Goal: Task Accomplishment & Management: Manage account settings

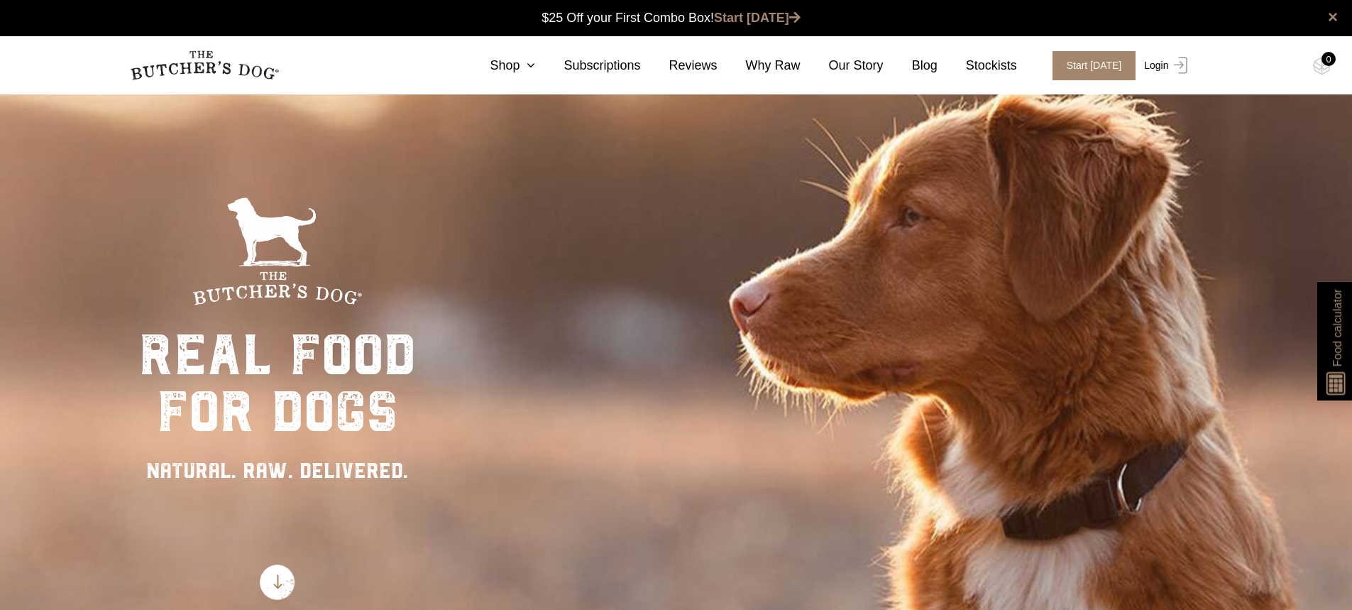
click at [1158, 66] on link "Login" at bounding box center [1163, 65] width 46 height 29
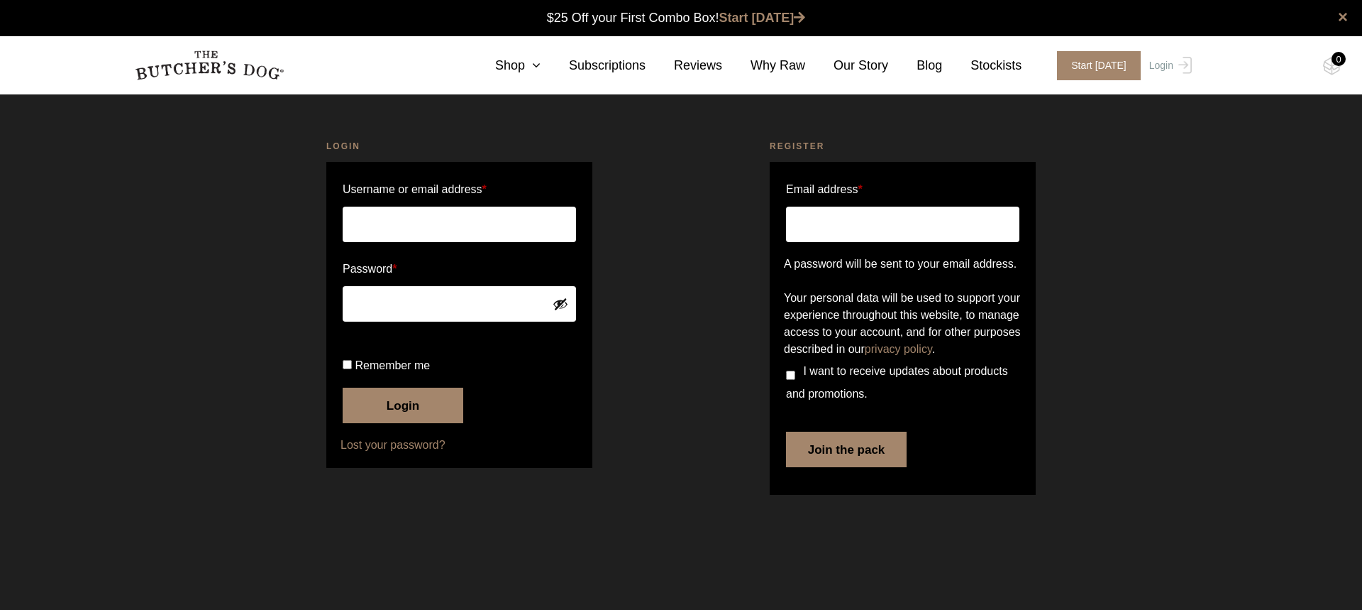
click at [415, 238] on input "Username or email address *" at bounding box center [459, 223] width 233 height 35
type input "motv8ed@bigpond.com"
click at [346, 369] on input "Remember me" at bounding box center [347, 364] width 9 height 9
checkbox input "true"
click at [387, 423] on button "Login" at bounding box center [403, 404] width 121 height 35
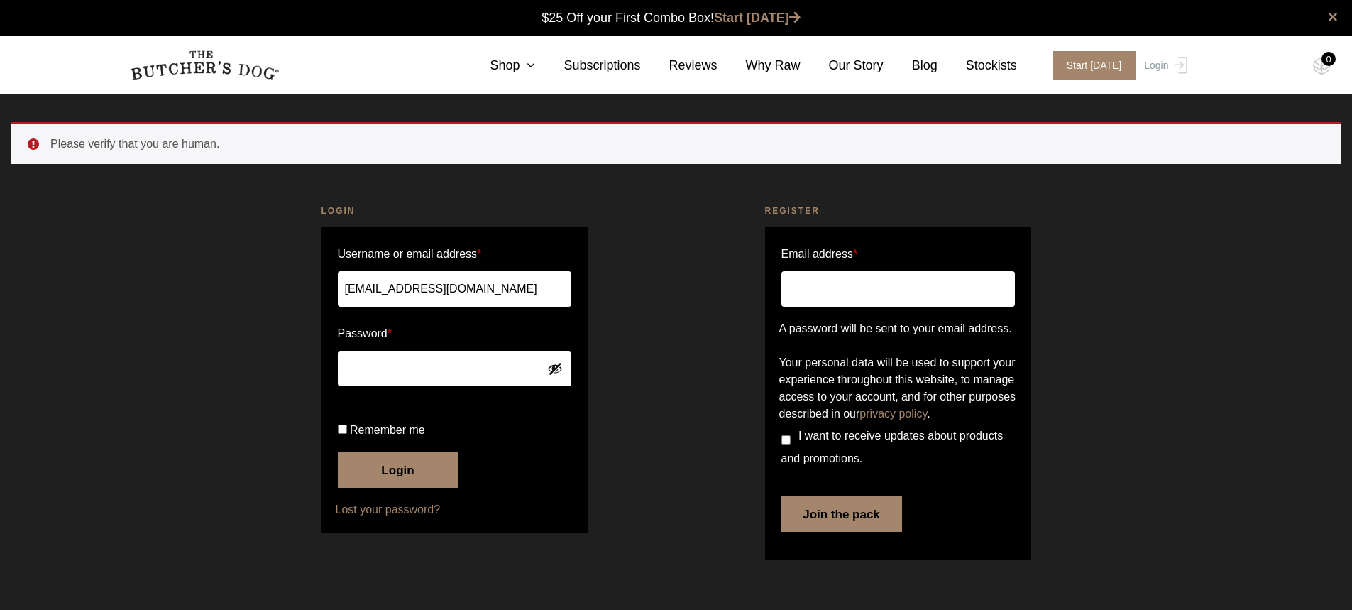
scroll to position [1, 0]
click at [395, 487] on button "Login" at bounding box center [398, 469] width 121 height 35
click at [556, 370] on button "Show password" at bounding box center [555, 368] width 16 height 16
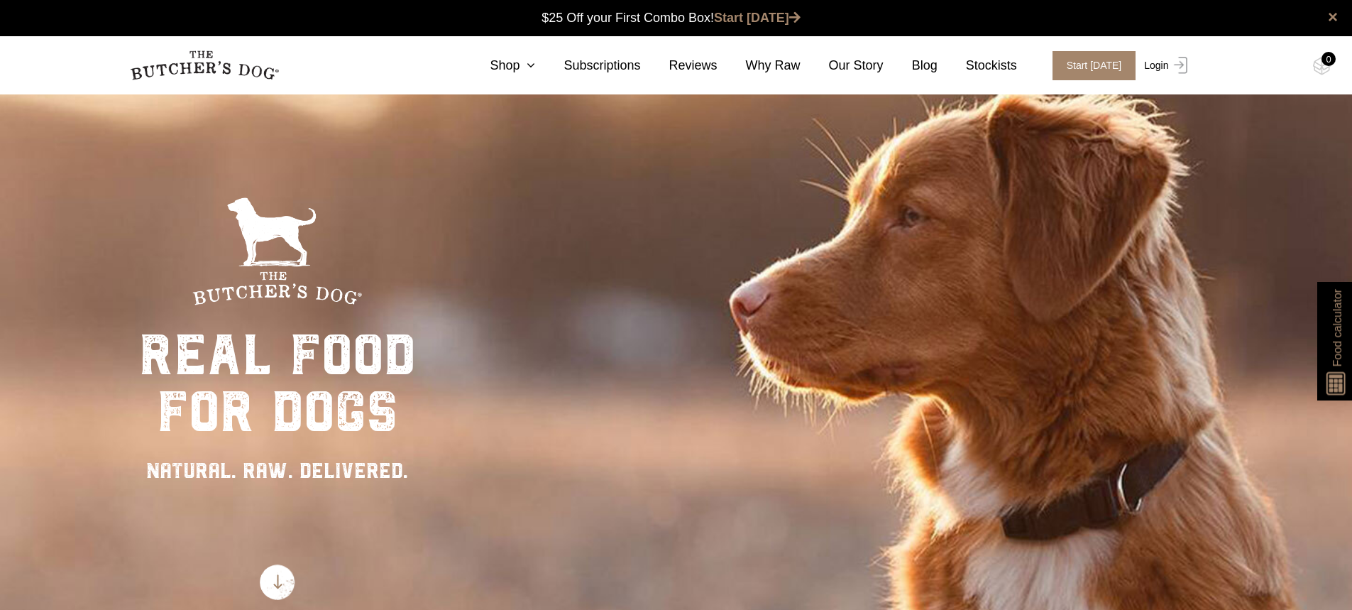
click at [1166, 61] on link "Login" at bounding box center [1163, 65] width 46 height 29
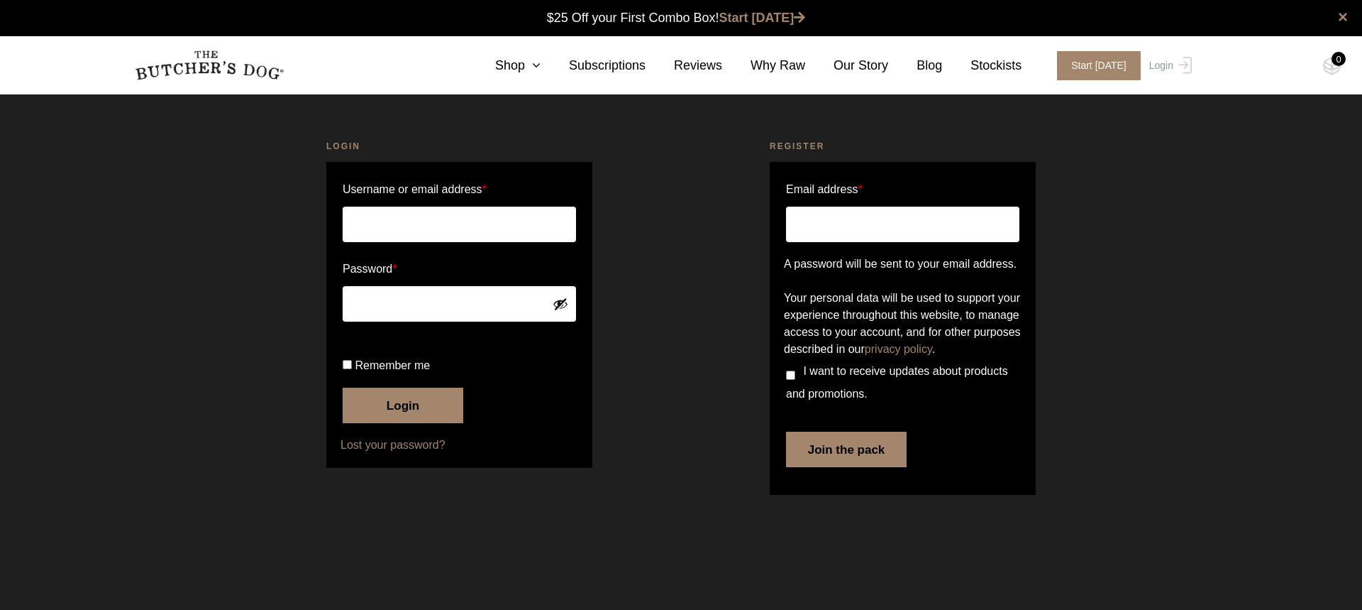
click at [440, 228] on input "Username or email address *" at bounding box center [459, 223] width 233 height 35
type input "[EMAIL_ADDRESS][DOMAIN_NAME]"
click at [556, 304] on button "Show password" at bounding box center [561, 304] width 16 height 16
click at [641, 307] on div "Login Username or email address * [EMAIL_ADDRESS][DOMAIN_NAME] Password * Remem…" at bounding box center [459, 319] width 443 height 395
click at [410, 423] on button "Login" at bounding box center [403, 404] width 121 height 35
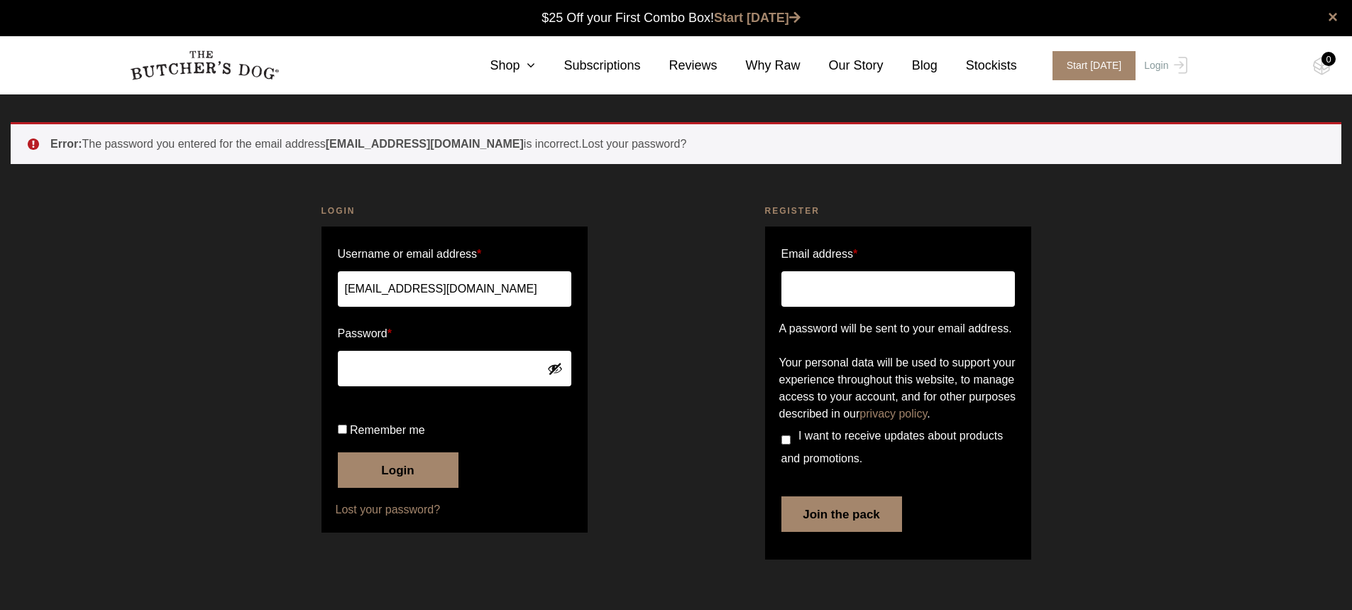
scroll to position [1, 0]
click at [556, 369] on button "Show password" at bounding box center [555, 368] width 16 height 16
click at [634, 385] on div "Login Username or email address * [EMAIL_ADDRESS][DOMAIN_NAME] Password * Remem…" at bounding box center [454, 384] width 443 height 395
click at [541, 367] on span at bounding box center [537, 368] width 11 height 11
click at [739, 338] on div "Register Email address * A password will be sent to your email address. Your pe…" at bounding box center [897, 384] width 443 height 395
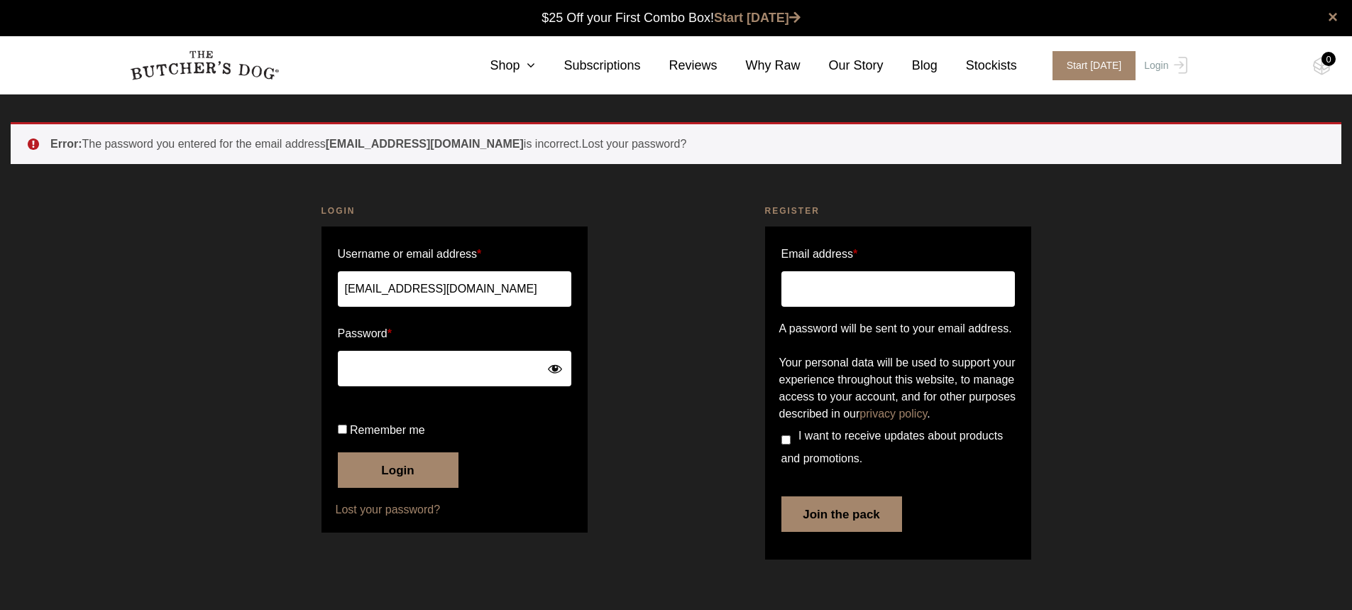
click at [385, 487] on button "Login" at bounding box center [398, 469] width 121 height 35
click at [381, 487] on button "Login" at bounding box center [398, 469] width 121 height 35
click at [549, 366] on button "Show password" at bounding box center [555, 368] width 16 height 16
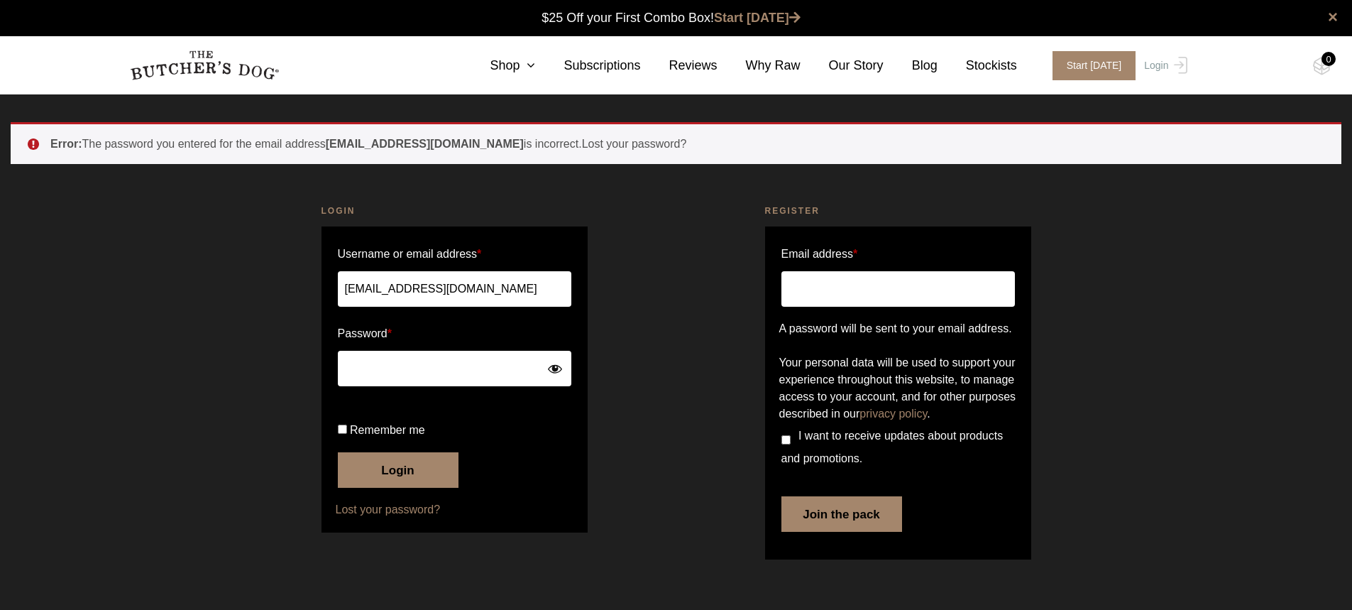
click at [409, 487] on button "Login" at bounding box center [398, 469] width 121 height 35
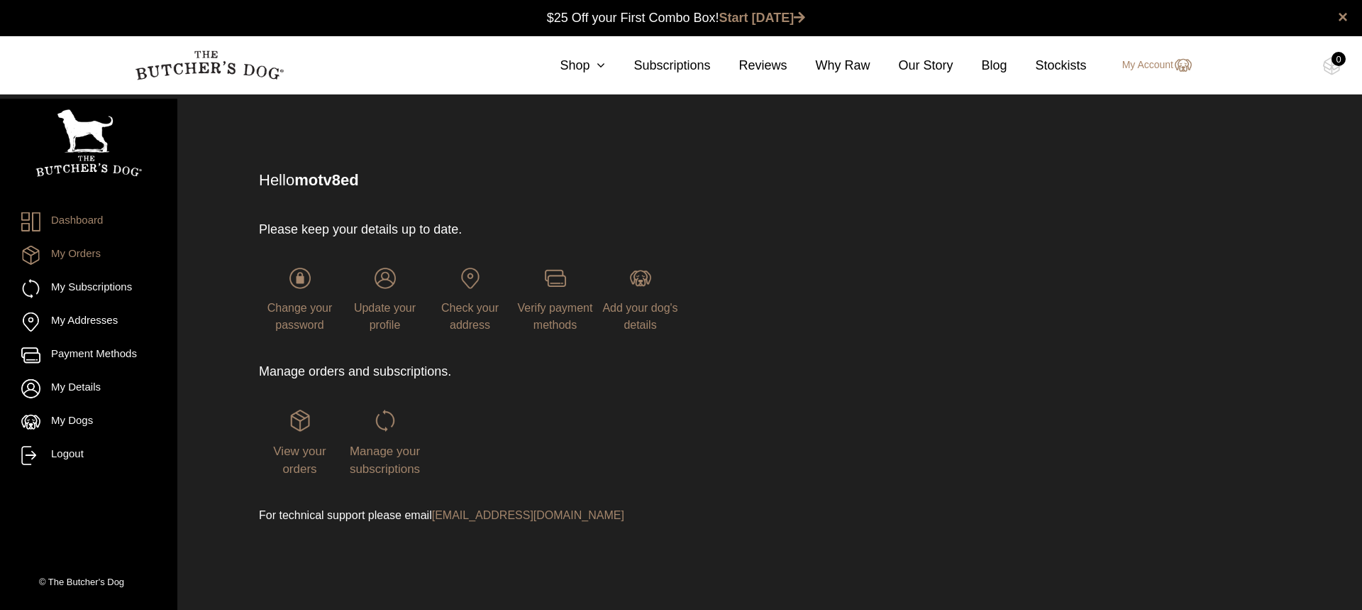
click at [66, 253] on link "My Orders" at bounding box center [88, 255] width 135 height 19
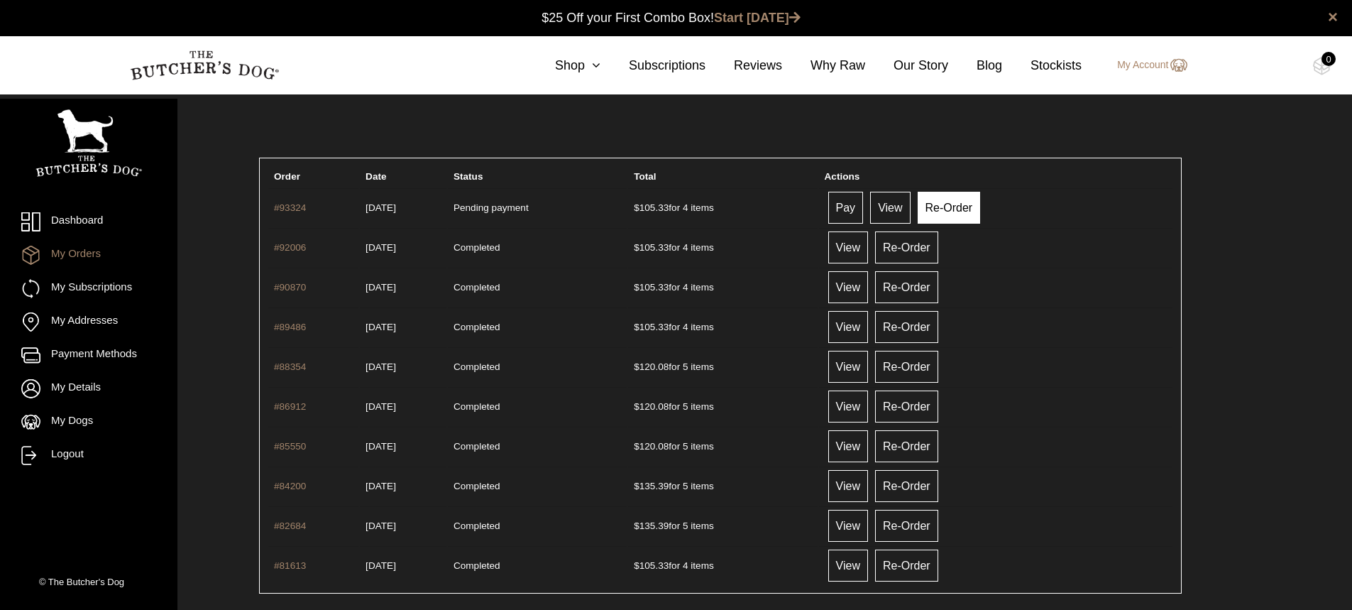
click at [969, 207] on link "Re-Order" at bounding box center [948, 208] width 63 height 32
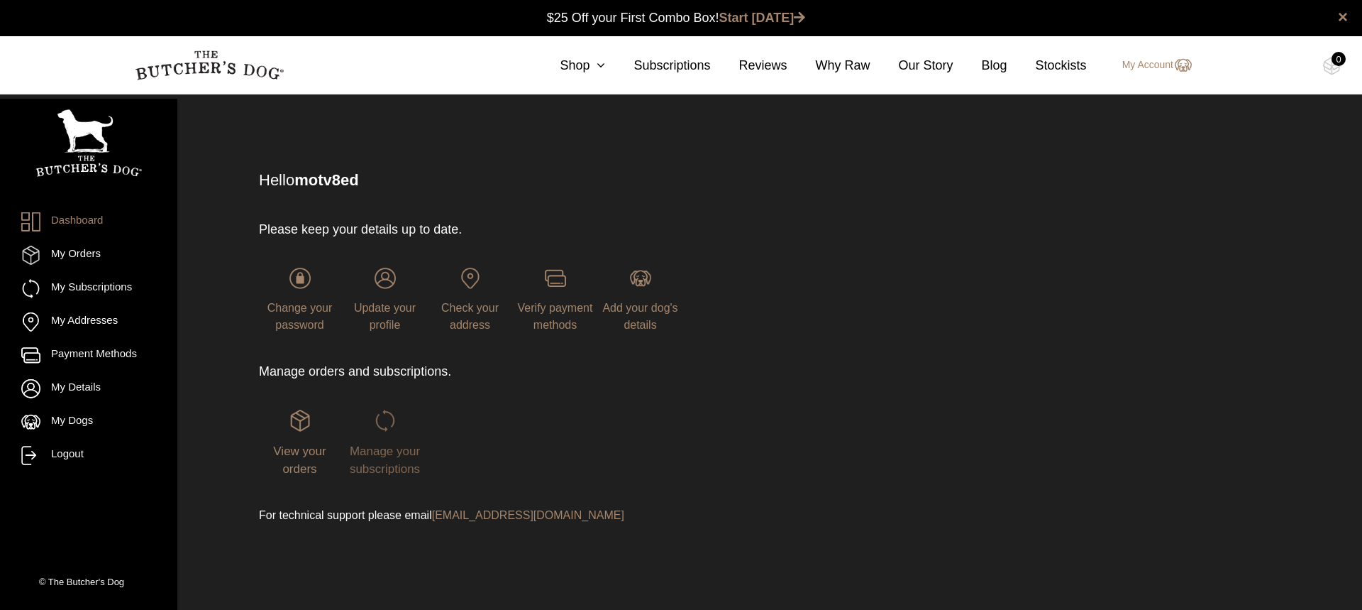
click at [380, 421] on img at bounding box center [385, 419] width 21 height 21
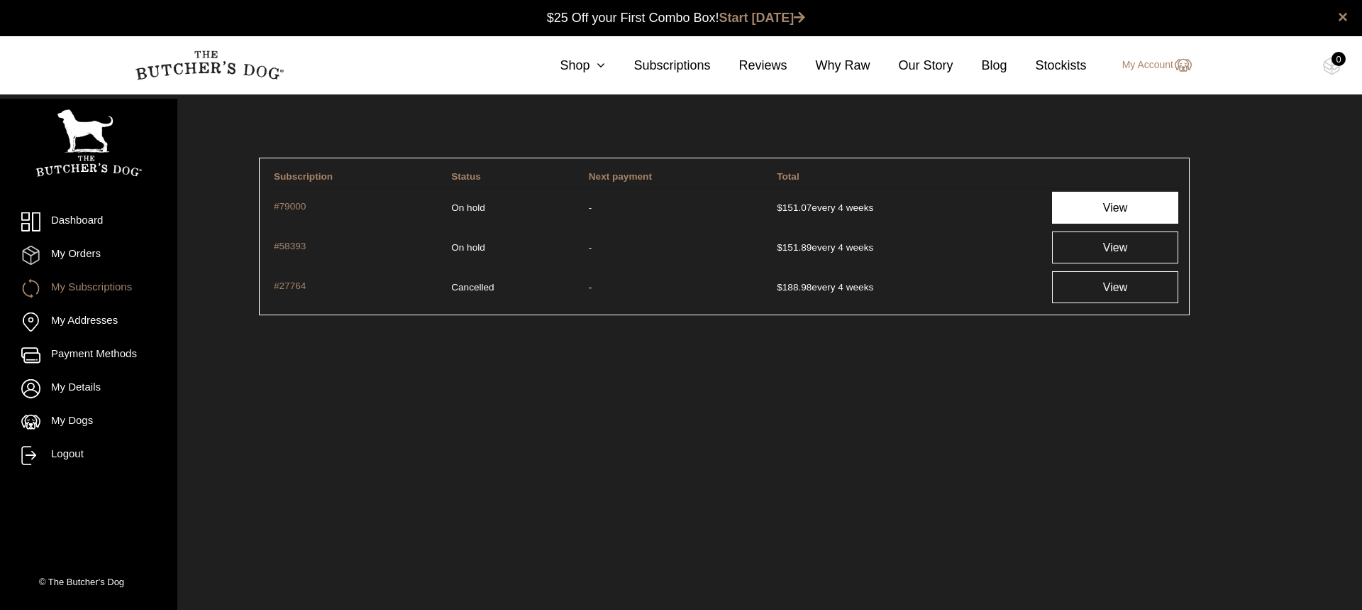
click at [1092, 202] on link "View" at bounding box center [1115, 208] width 126 height 32
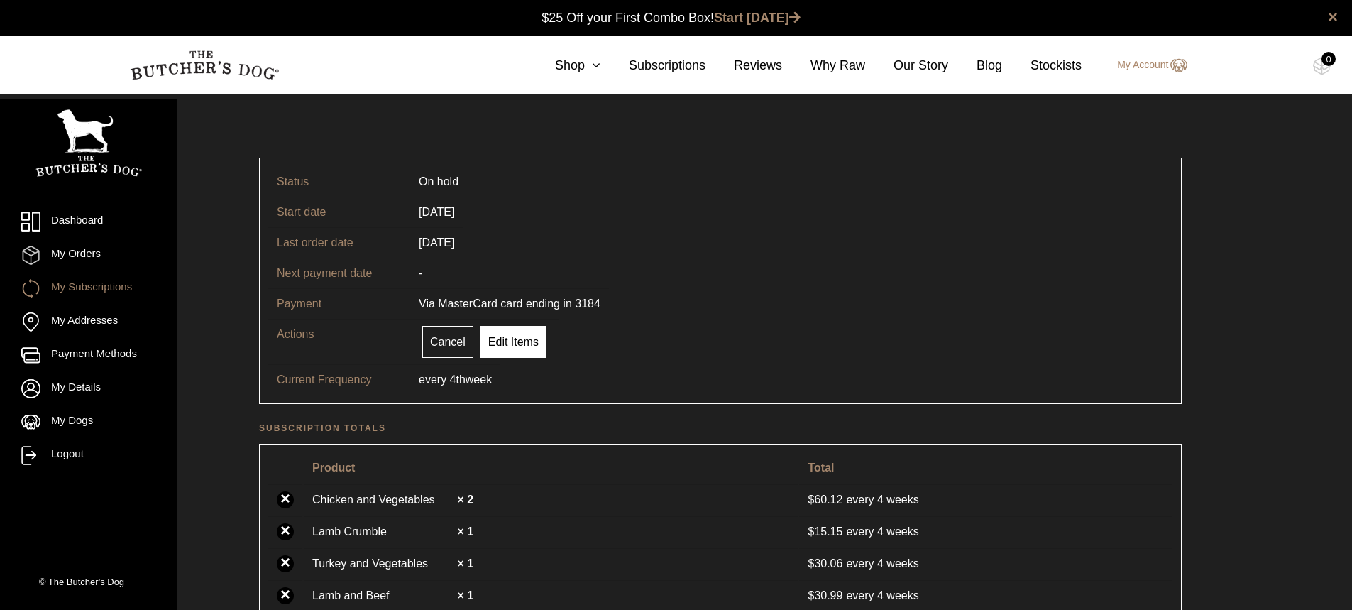
click at [492, 340] on link "Edit Items" at bounding box center [513, 342] width 66 height 32
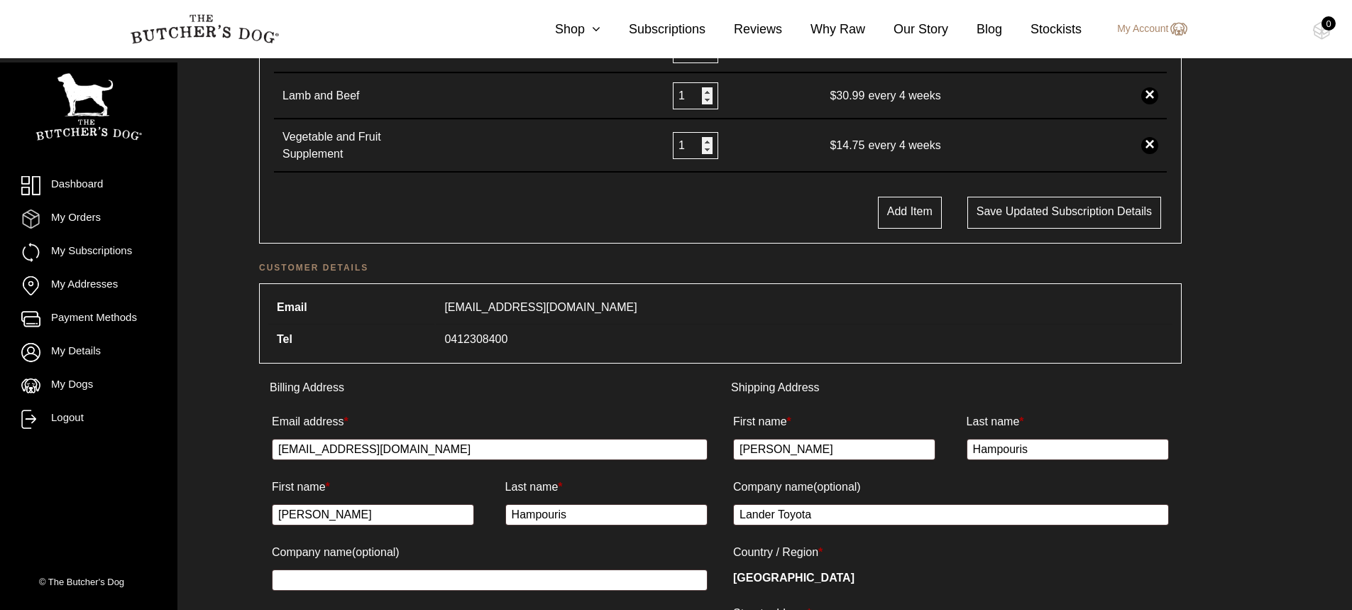
scroll to position [488, 0]
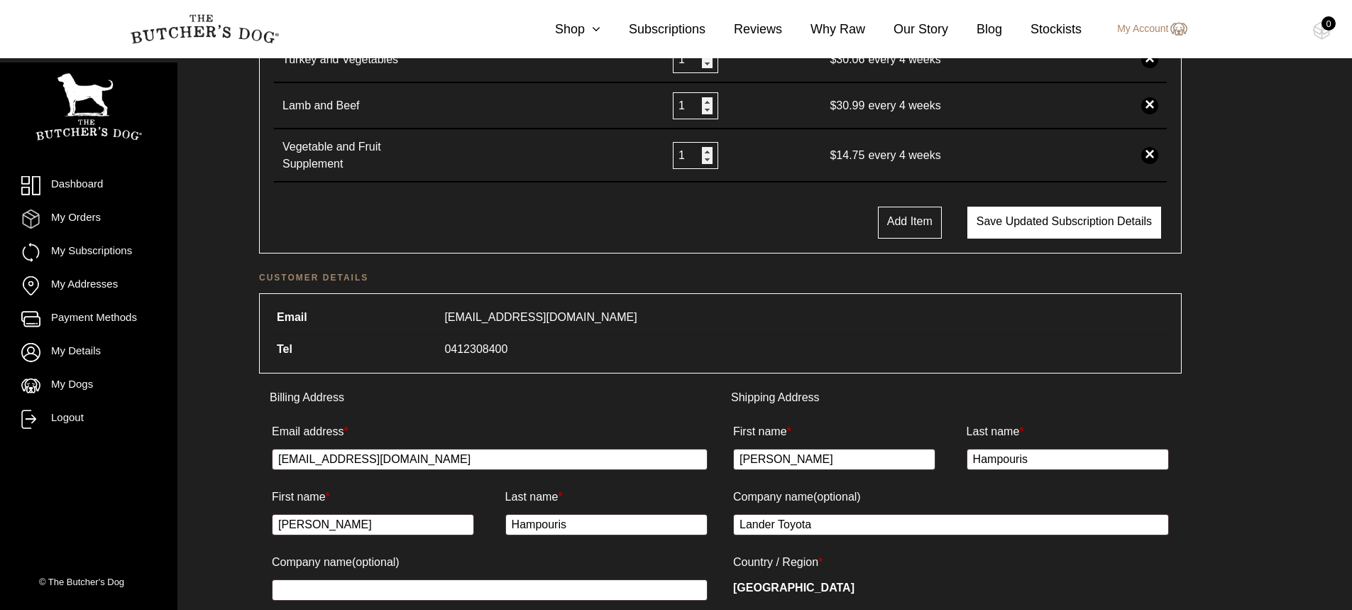
click at [1019, 226] on button "Save updated subscription details" at bounding box center [1064, 222] width 194 height 32
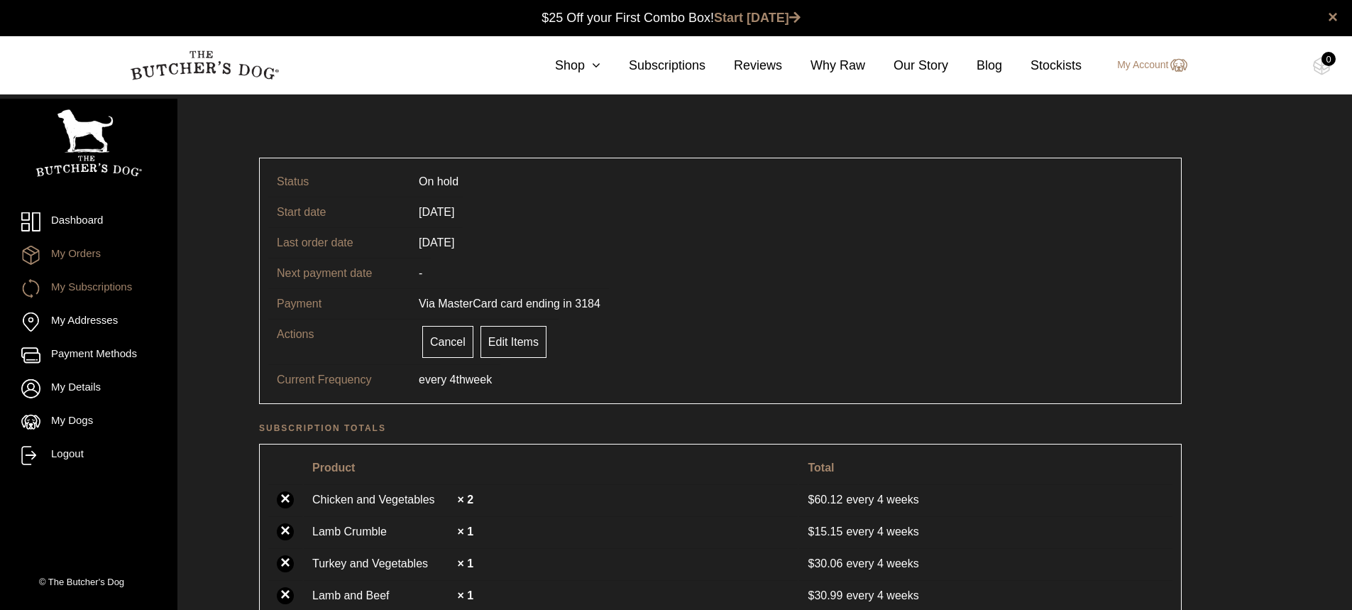
click at [64, 251] on link "My Orders" at bounding box center [88, 255] width 135 height 19
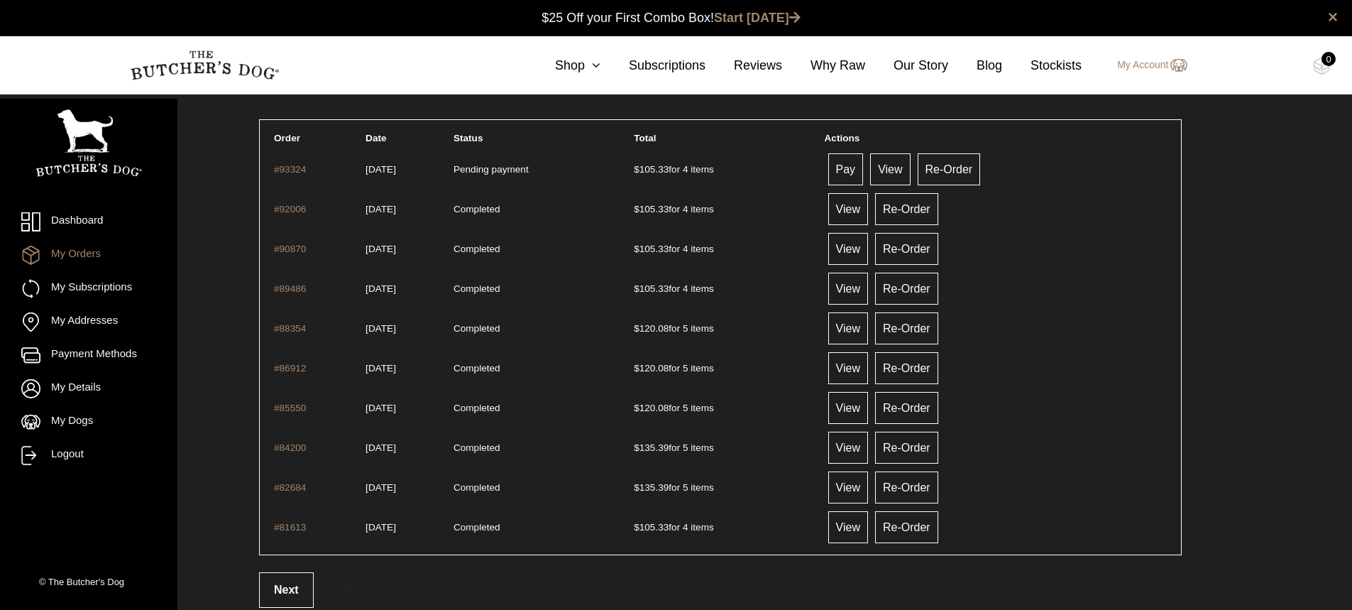
scroll to position [72, 0]
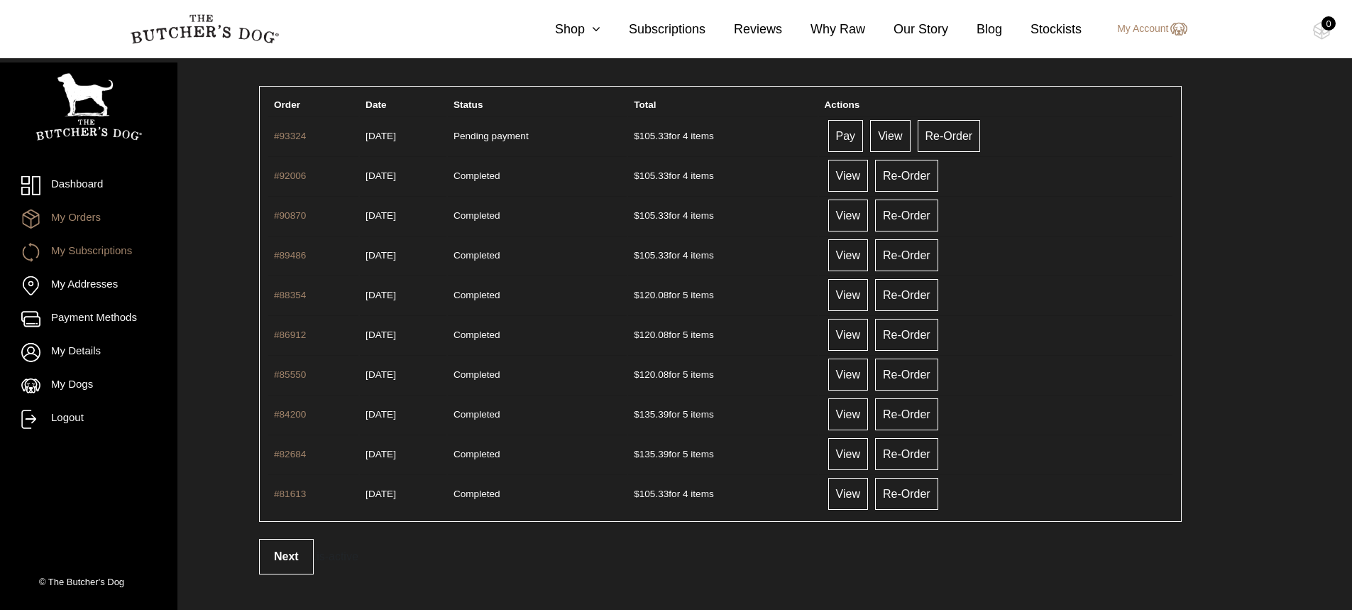
click at [92, 255] on link "My Subscriptions" at bounding box center [88, 252] width 135 height 19
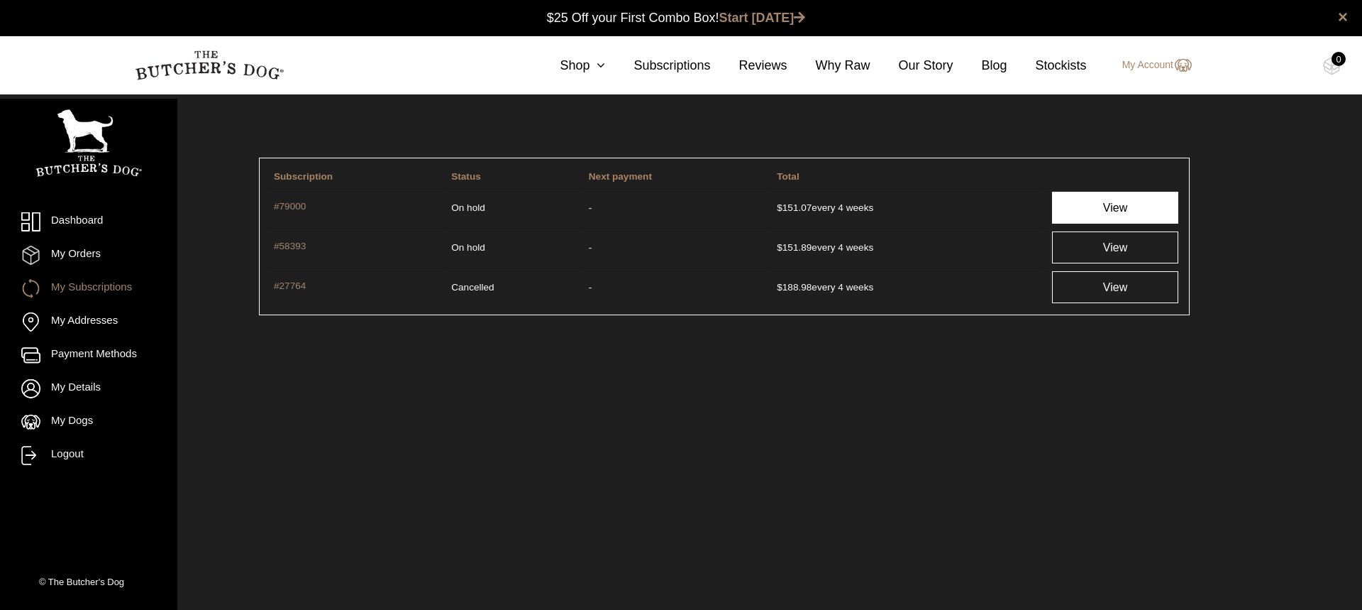
click at [1113, 213] on link "View" at bounding box center [1115, 208] width 126 height 32
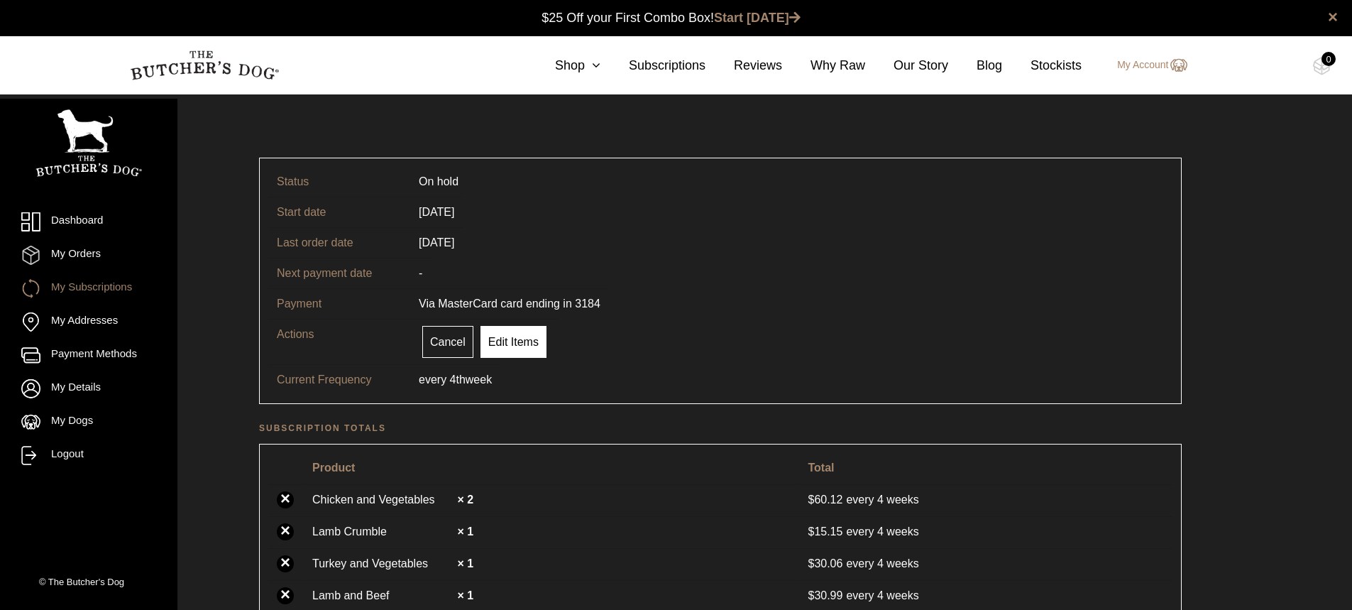
click at [495, 338] on link "Edit Items" at bounding box center [513, 342] width 66 height 32
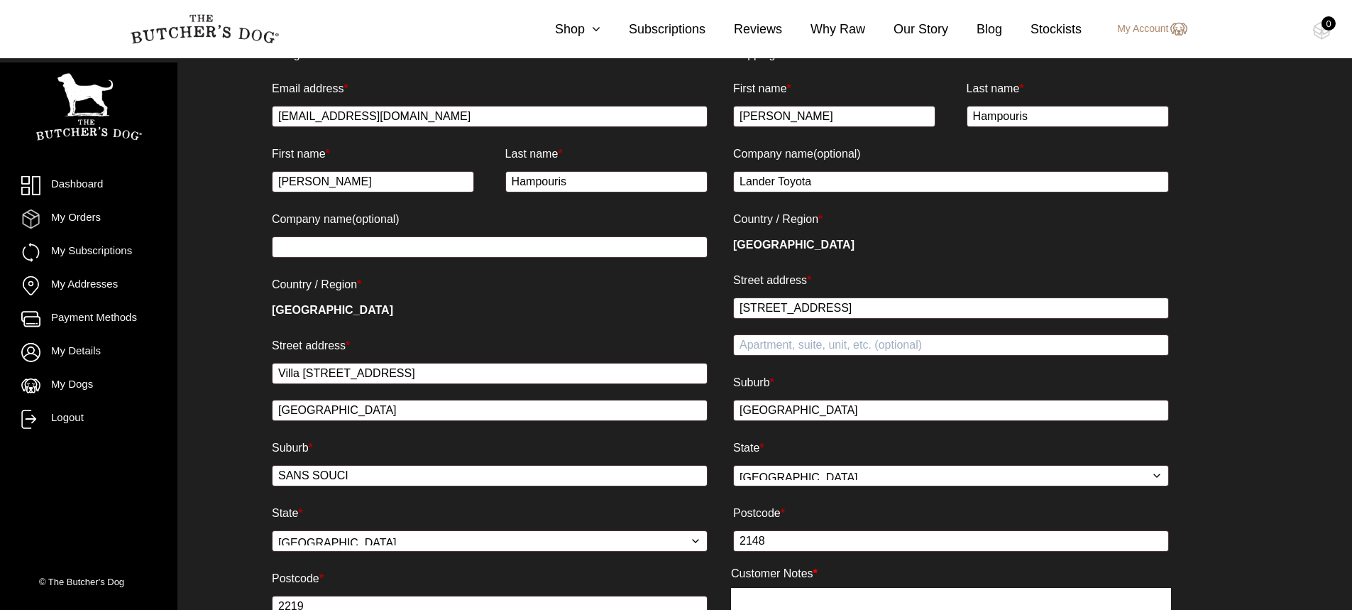
scroll to position [985, 0]
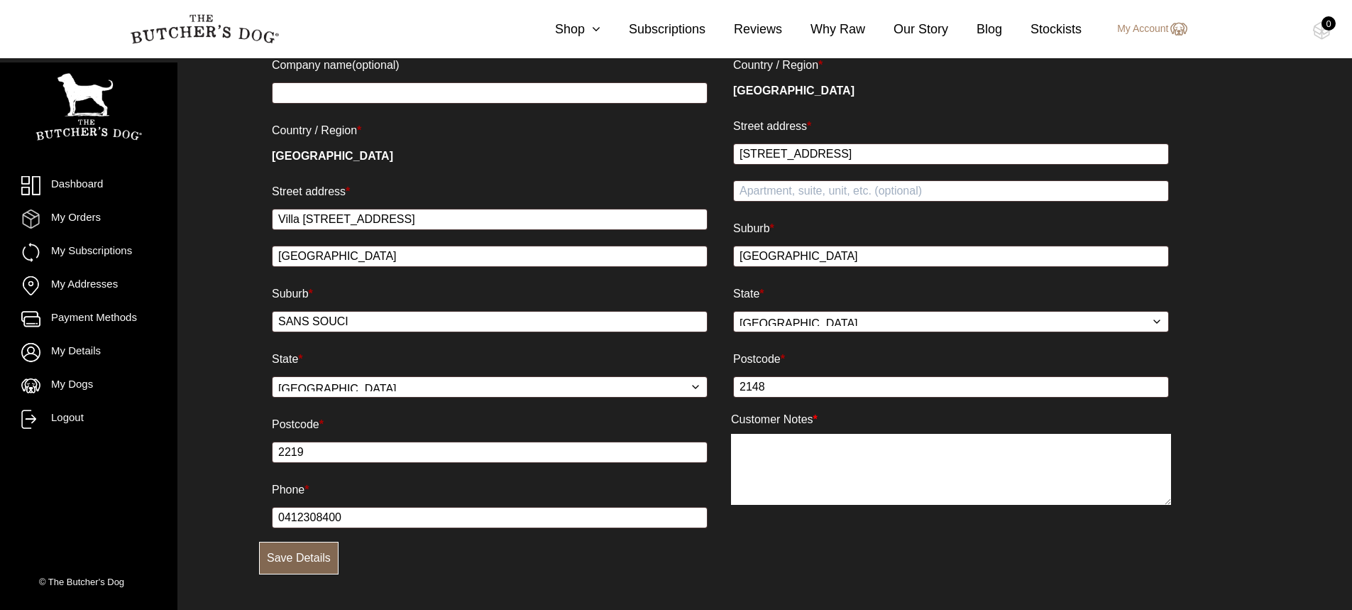
click at [271, 561] on button "Save Details" at bounding box center [298, 557] width 79 height 33
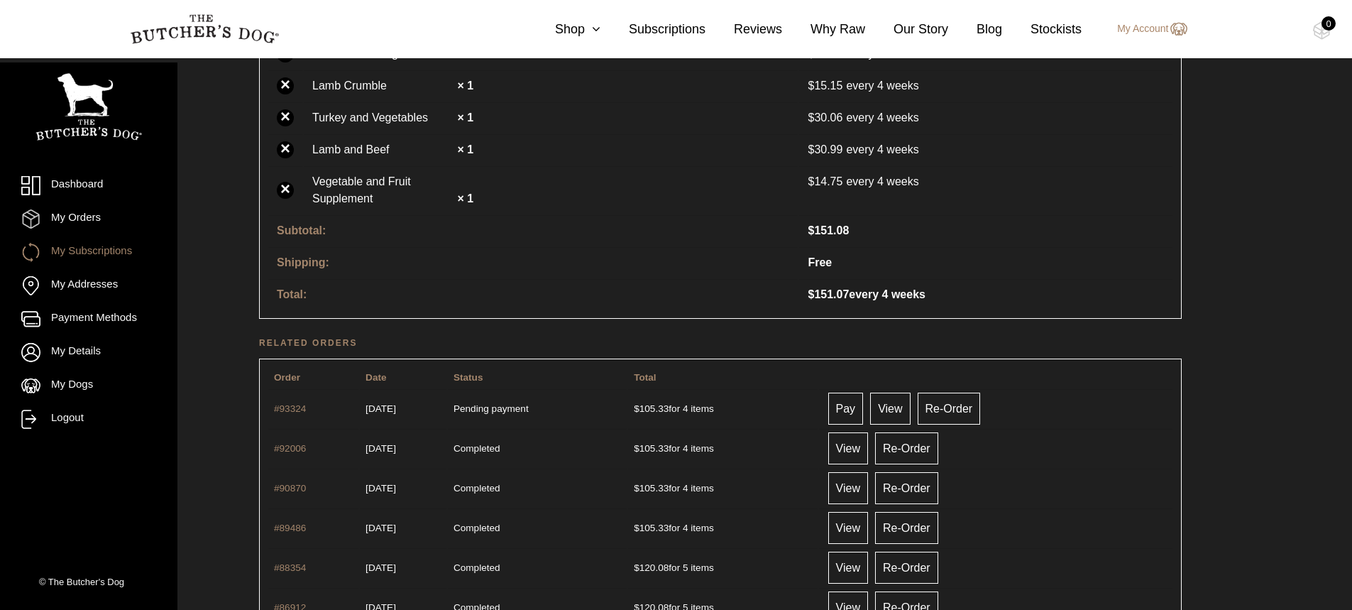
scroll to position [444, 0]
click at [896, 403] on link "View" at bounding box center [890, 410] width 40 height 32
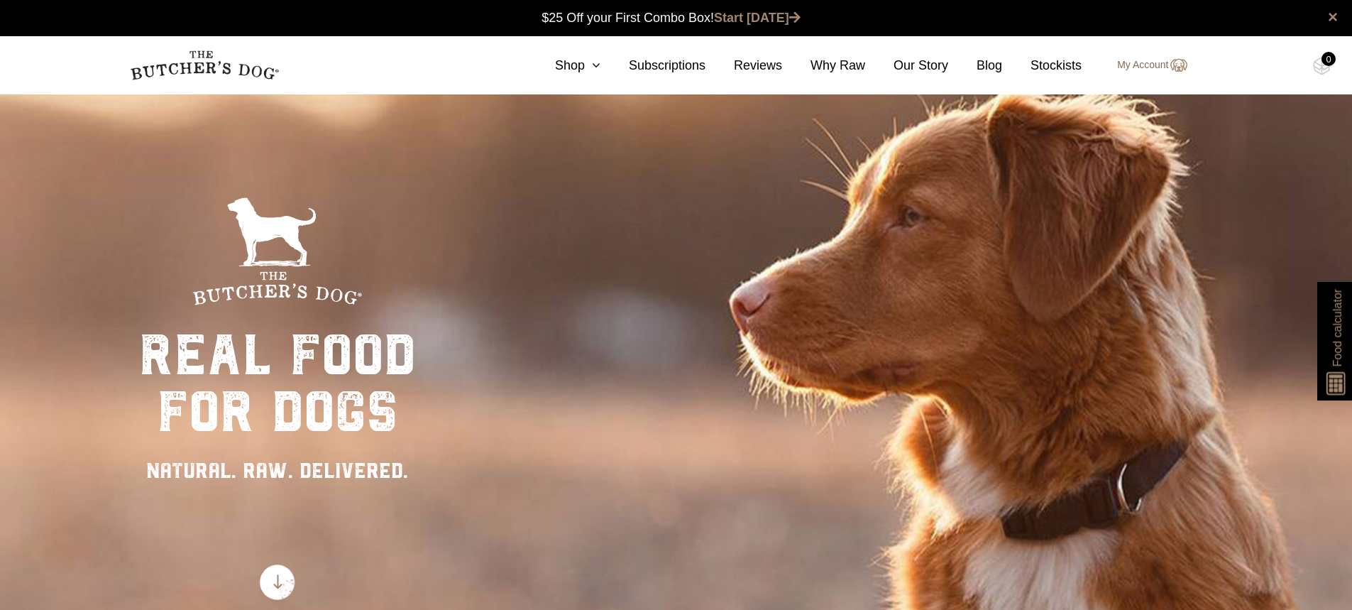
click at [1154, 67] on link "My Account" at bounding box center [1145, 65] width 84 height 17
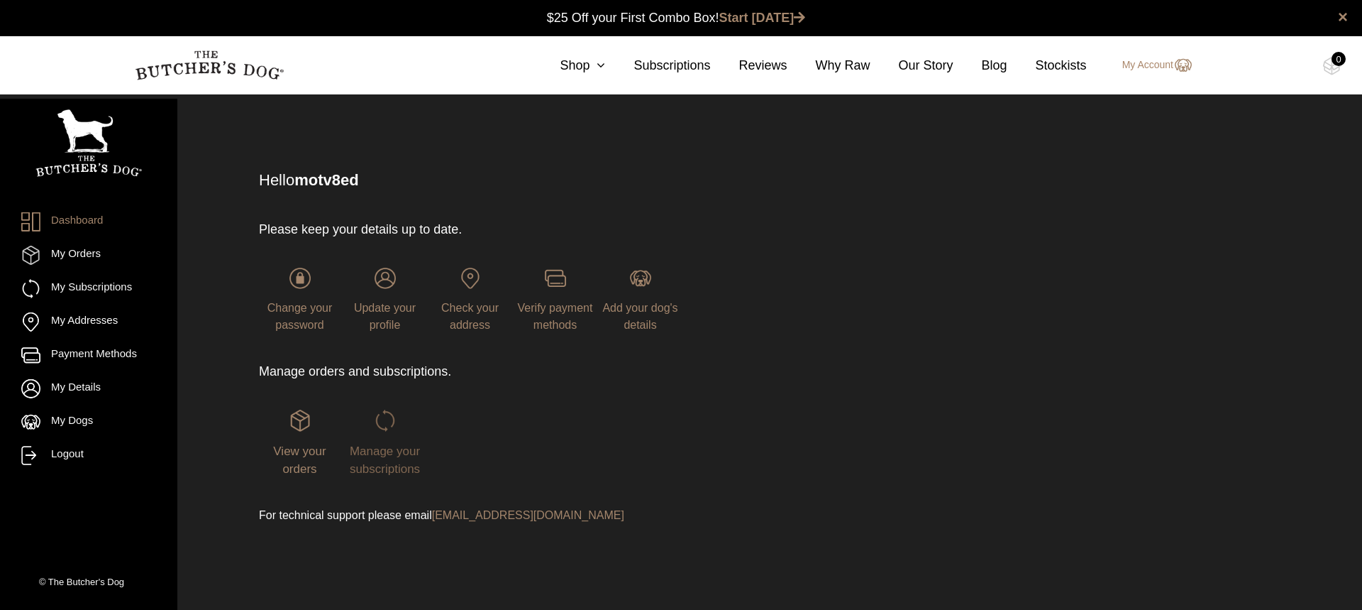
click at [390, 431] on img at bounding box center [385, 419] width 21 height 21
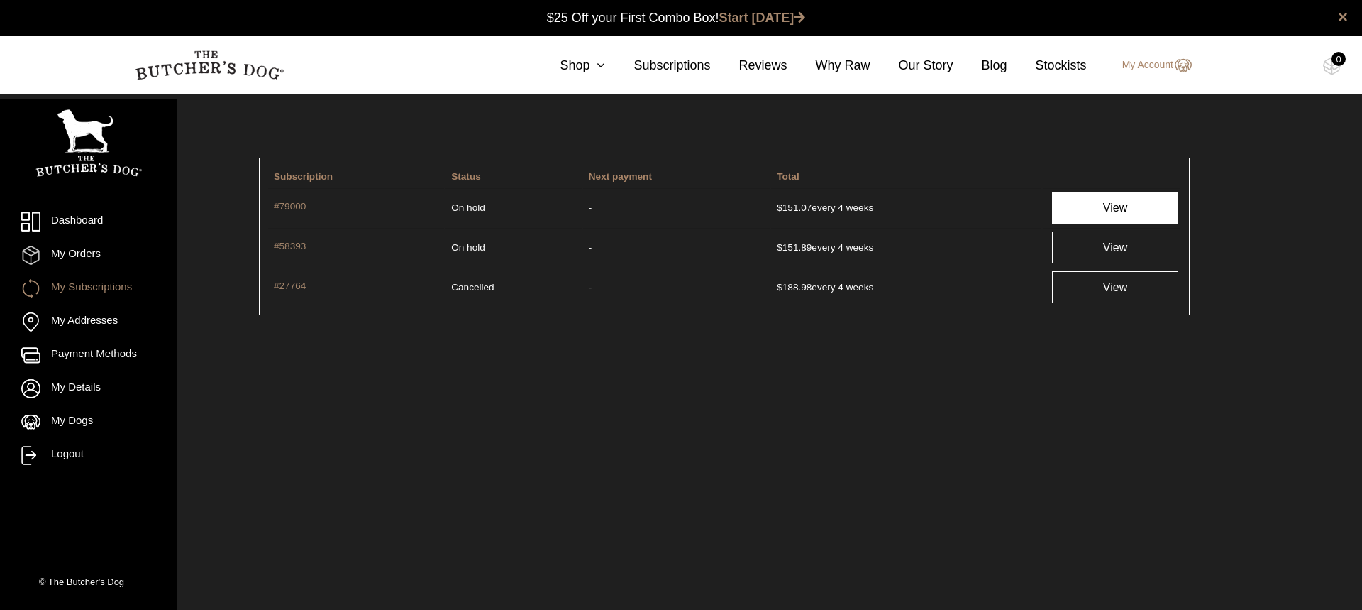
click at [1122, 207] on link "View" at bounding box center [1115, 208] width 126 height 32
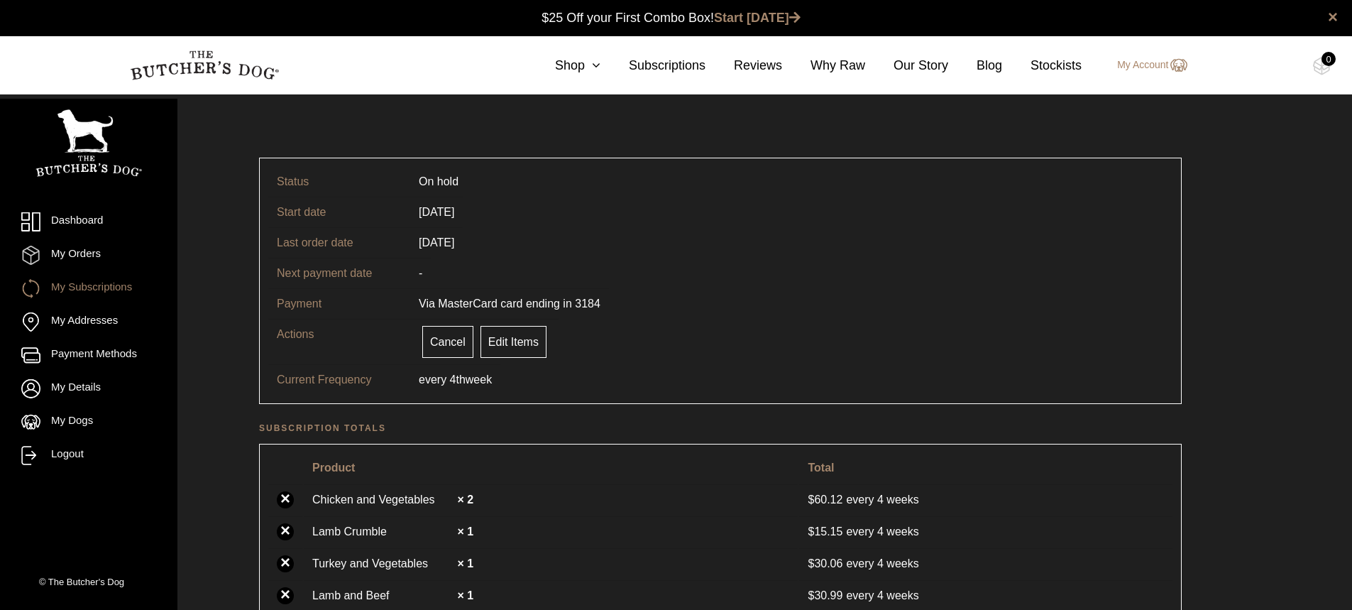
click at [434, 211] on td "[DATE]" at bounding box center [436, 212] width 53 height 31
click at [426, 212] on td "[DATE]" at bounding box center [436, 212] width 53 height 31
click at [498, 221] on tr "Start date 19/12/2024" at bounding box center [720, 212] width 904 height 31
click at [431, 275] on td "-" at bounding box center [420, 273] width 21 height 31
click at [512, 341] on link "Edit Items" at bounding box center [513, 342] width 66 height 32
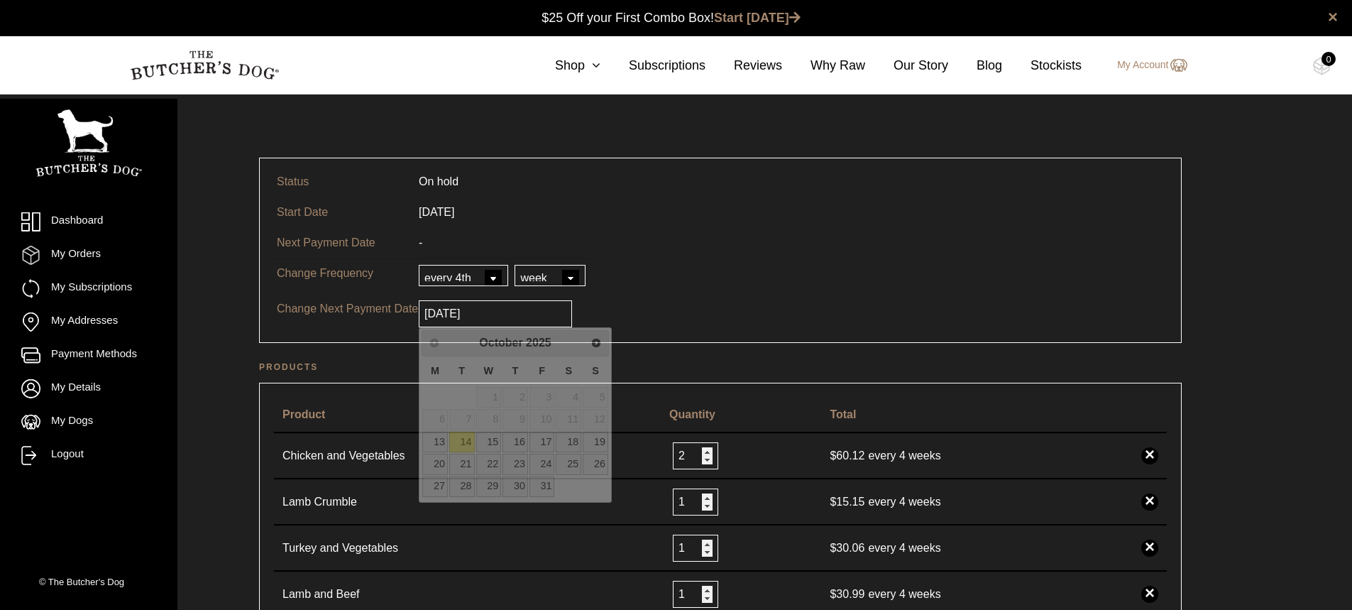
click at [444, 310] on input "[DATE]" at bounding box center [495, 313] width 153 height 27
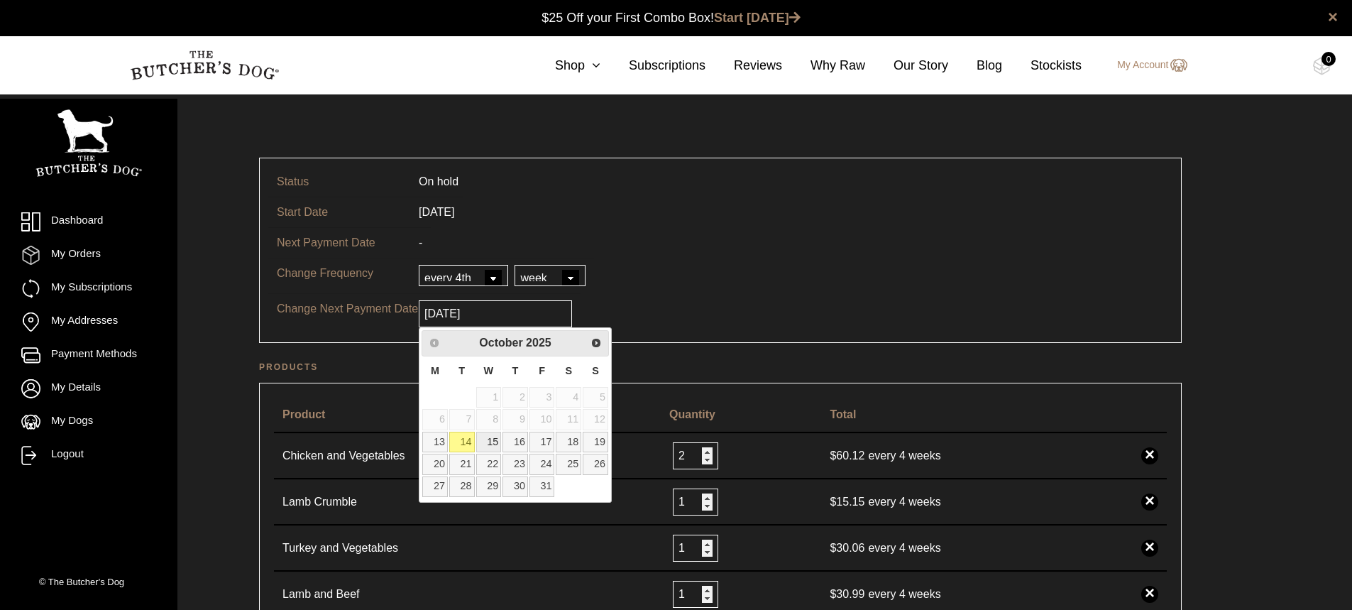
click at [488, 439] on link "15" at bounding box center [489, 441] width 26 height 21
type input "[DATE]"
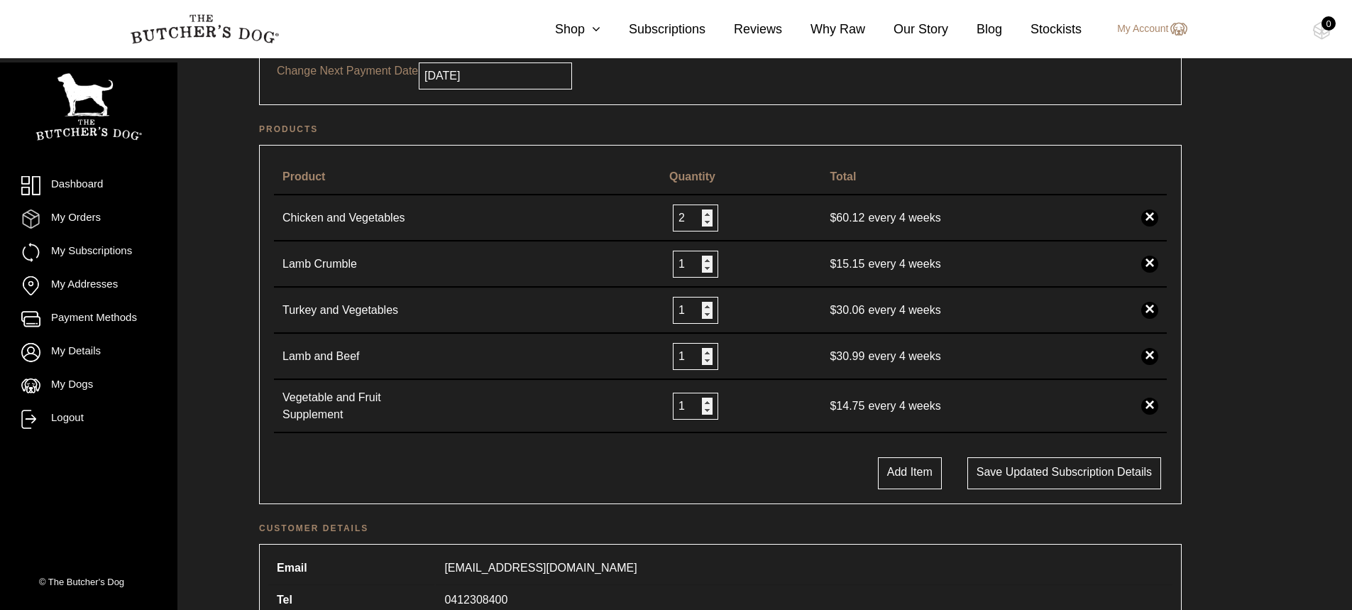
scroll to position [284, 0]
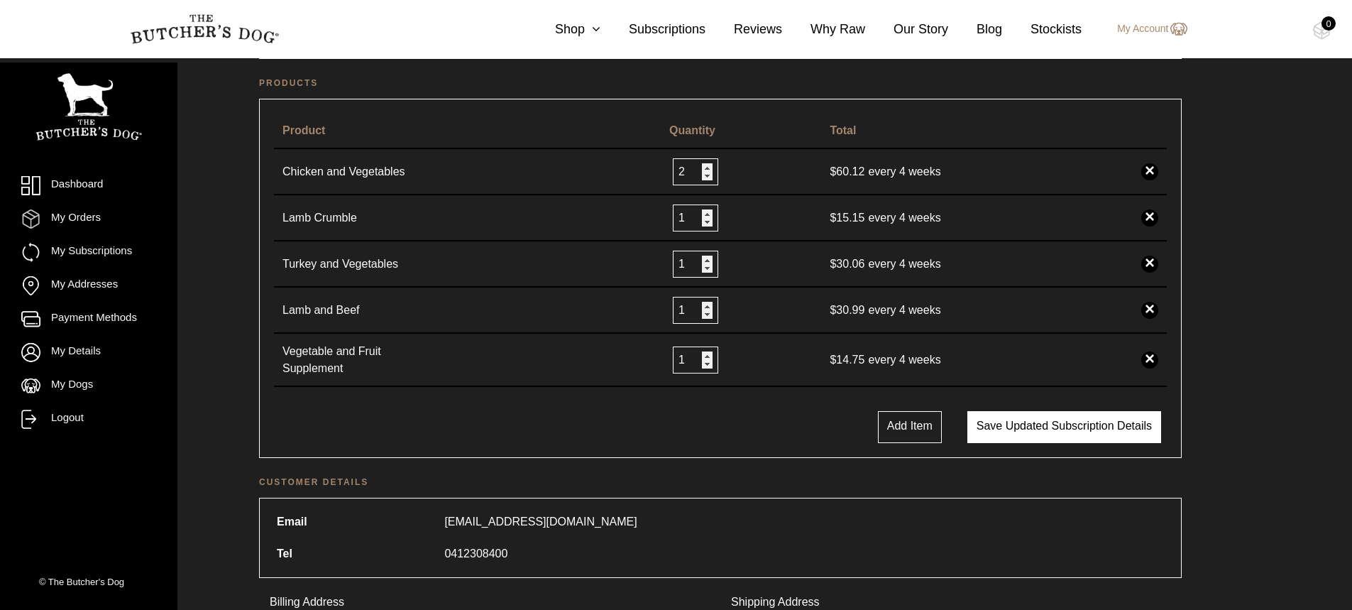
click at [1042, 430] on button "Save updated subscription details" at bounding box center [1064, 427] width 194 height 32
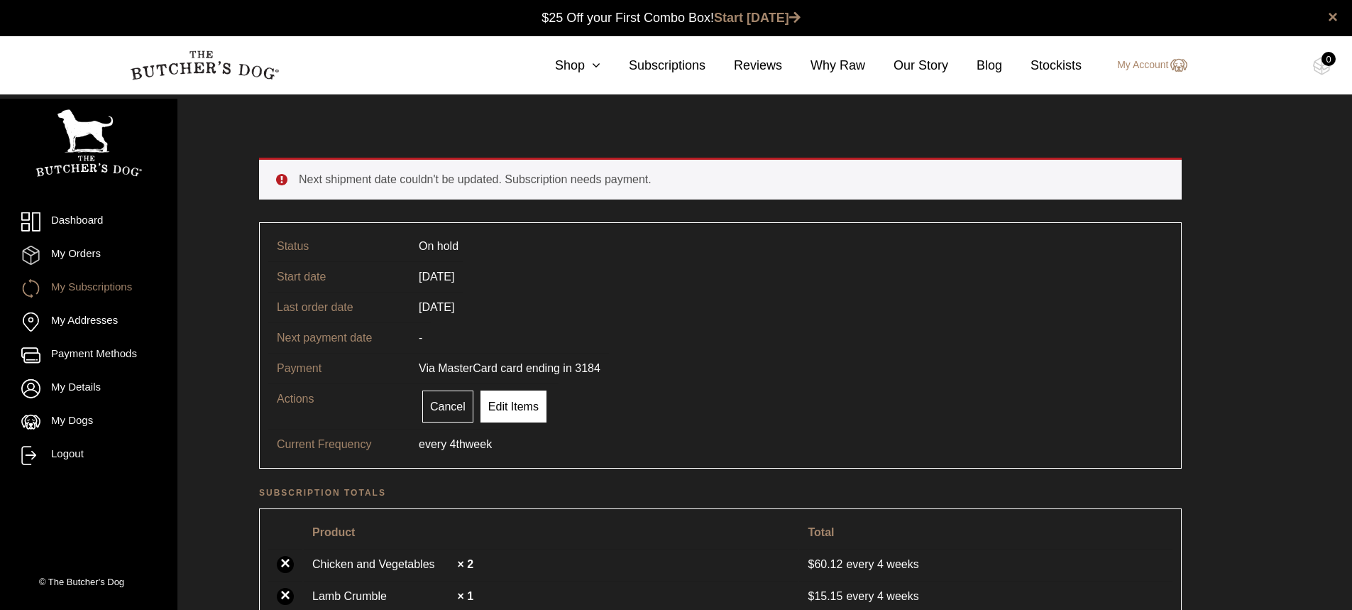
click at [498, 409] on link "Edit Items" at bounding box center [513, 406] width 66 height 32
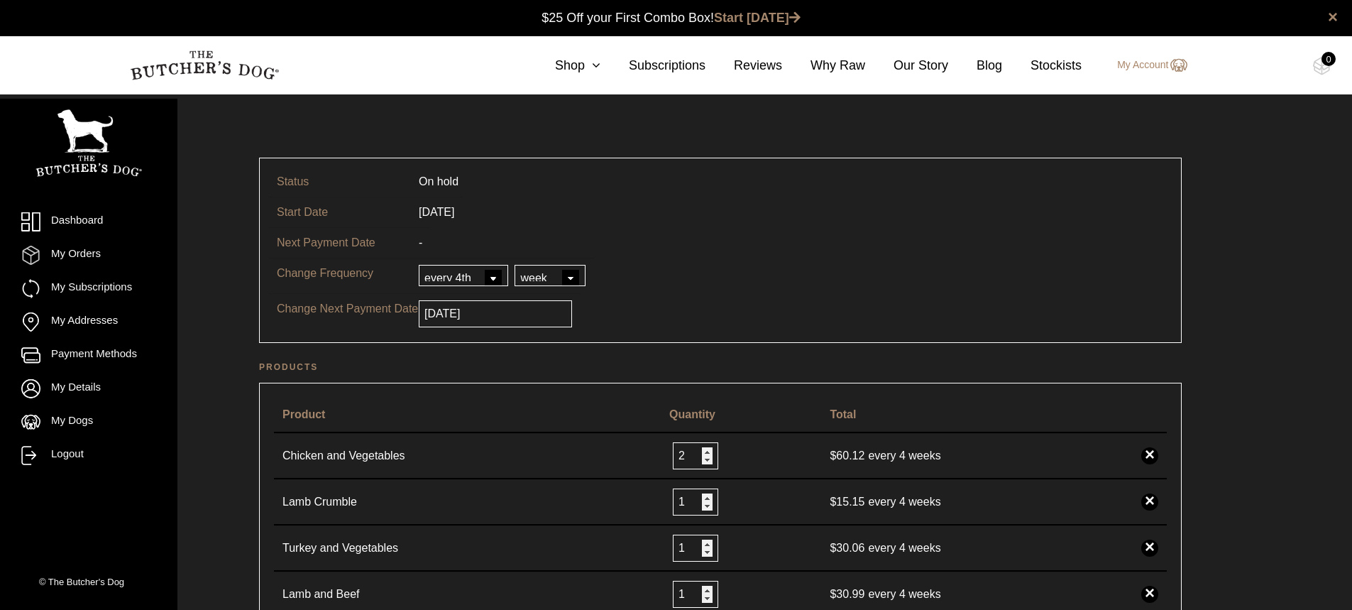
click at [463, 314] on input "2025-10-07" at bounding box center [495, 313] width 153 height 27
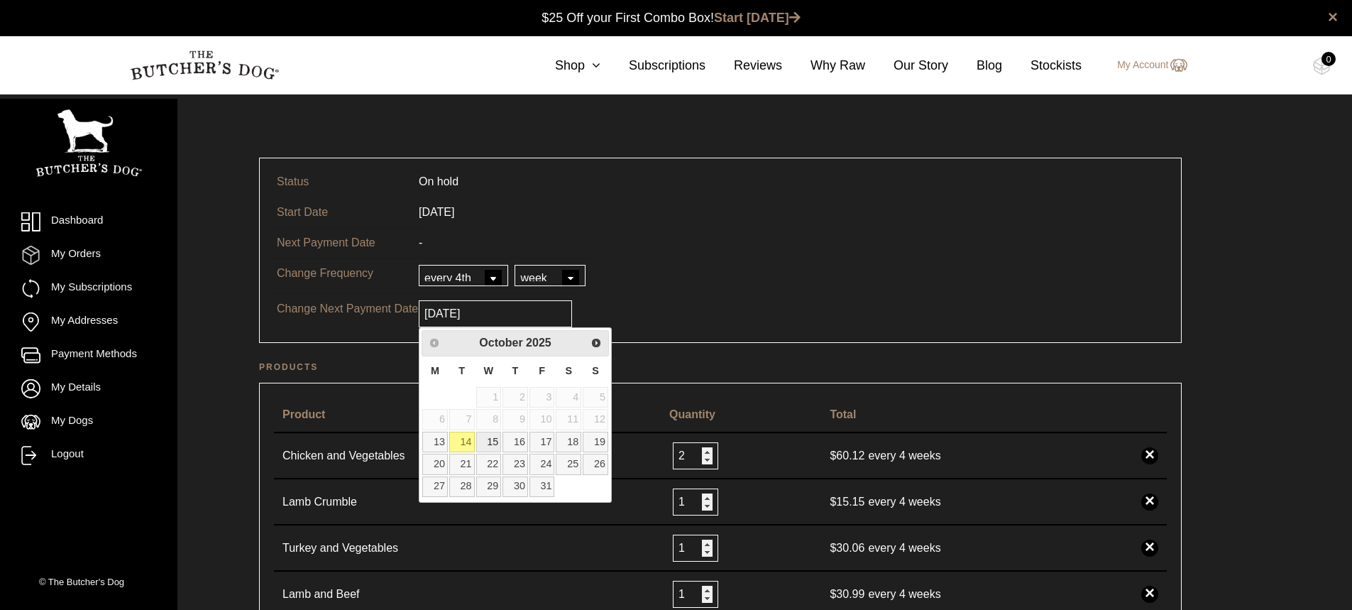
click at [485, 437] on link "15" at bounding box center [489, 441] width 26 height 21
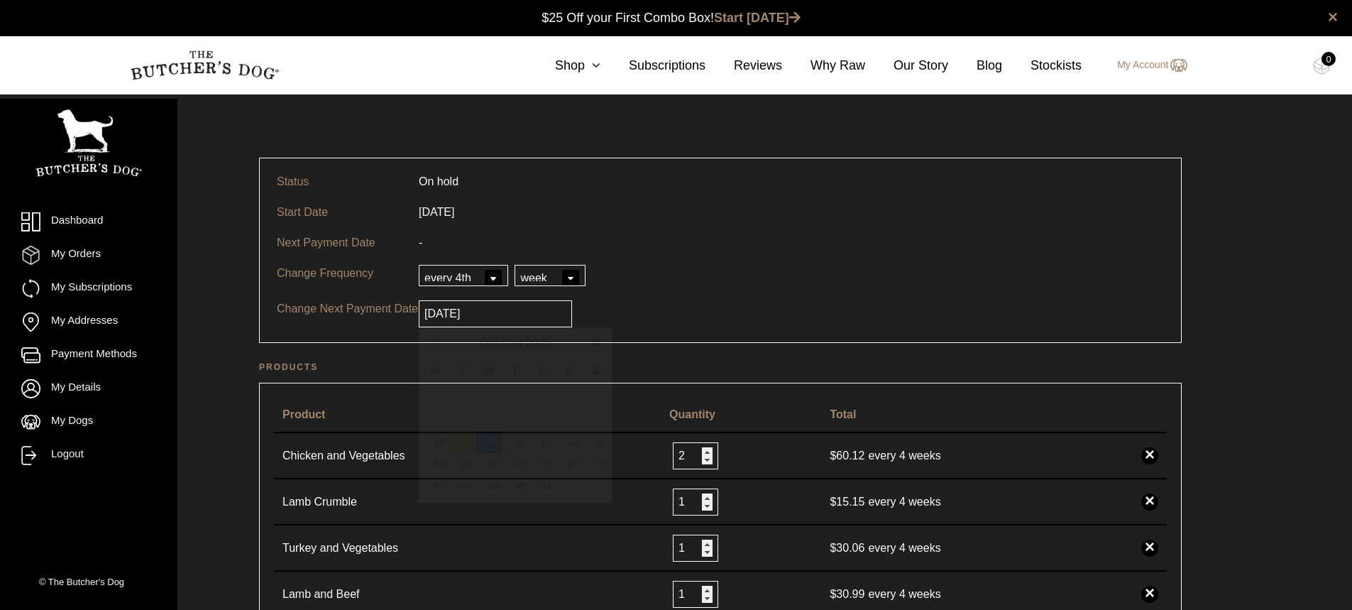
click at [502, 311] on input "2025-10-15" at bounding box center [495, 313] width 153 height 27
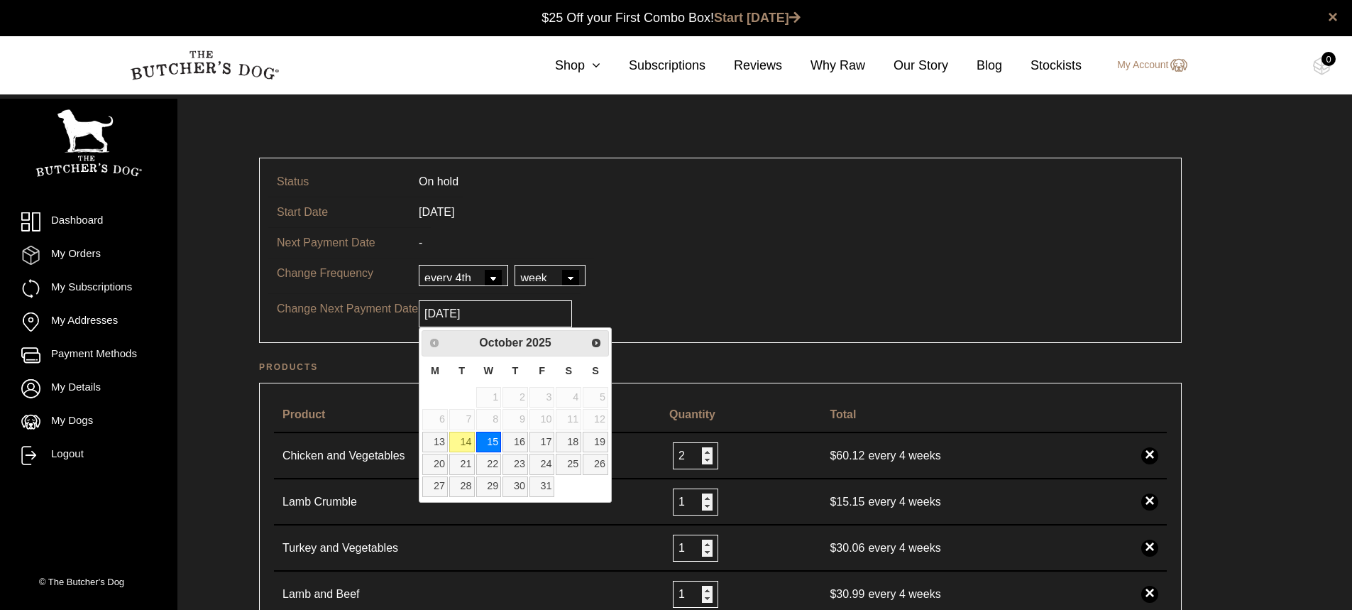
click at [462, 436] on link "14" at bounding box center [462, 441] width 26 height 21
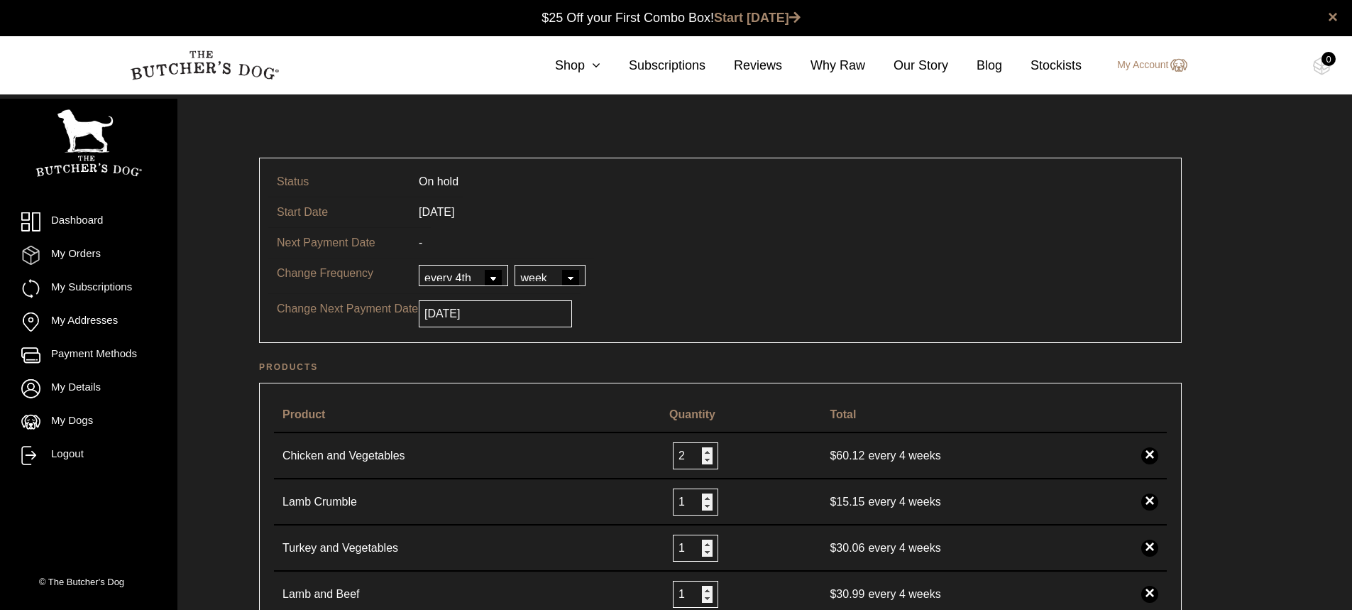
click at [495, 316] on input "2025-10-14" at bounding box center [495, 313] width 153 height 27
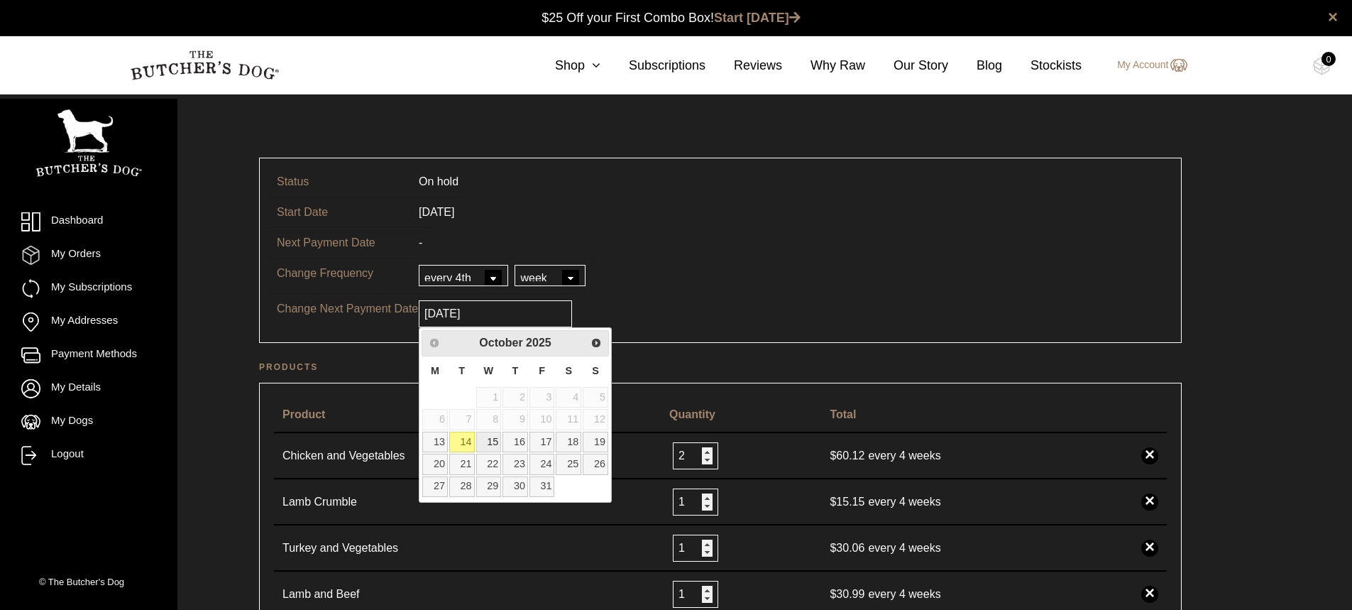
click at [494, 441] on link "15" at bounding box center [489, 441] width 26 height 21
type input "2025-10-15"
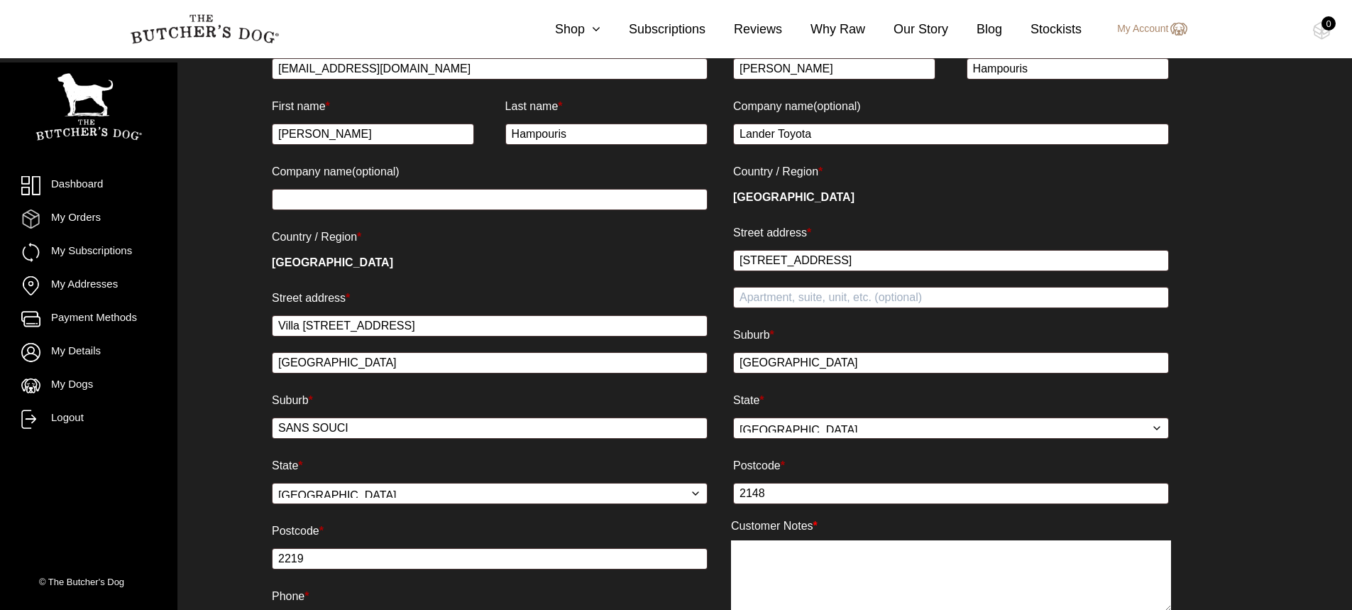
scroll to position [985, 0]
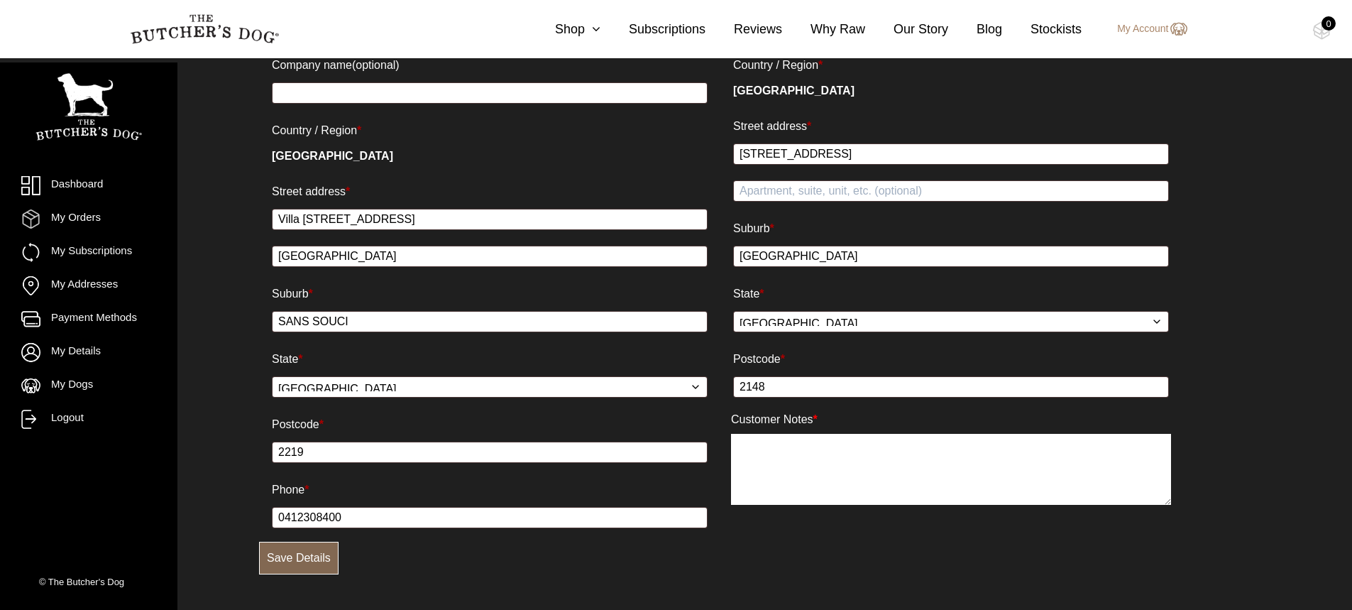
click at [278, 556] on button "Save Details" at bounding box center [298, 557] width 79 height 33
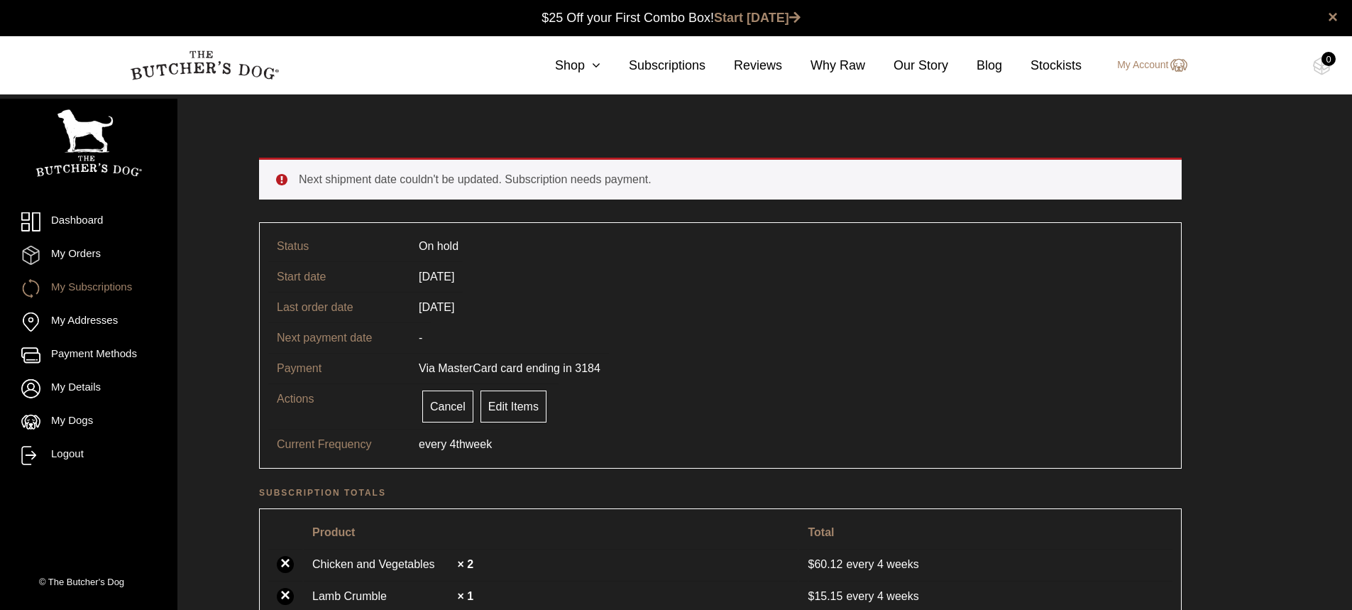
click at [74, 287] on link "My Subscriptions" at bounding box center [88, 288] width 135 height 19
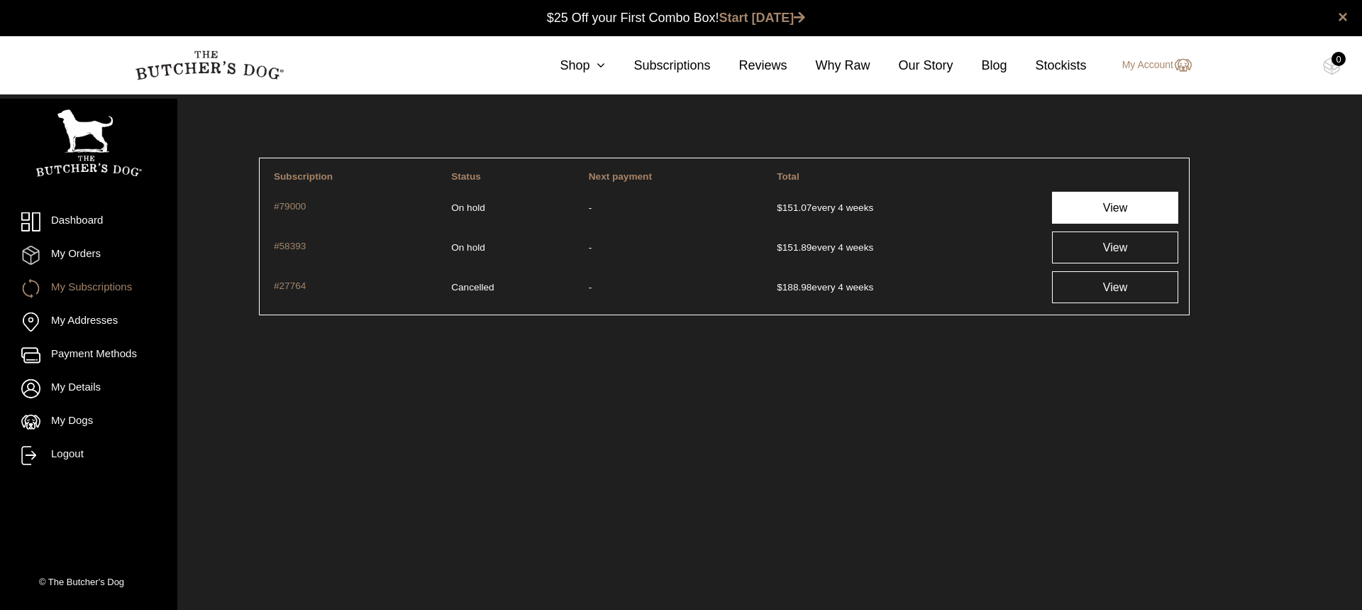
click at [1122, 209] on link "View" at bounding box center [1115, 208] width 126 height 32
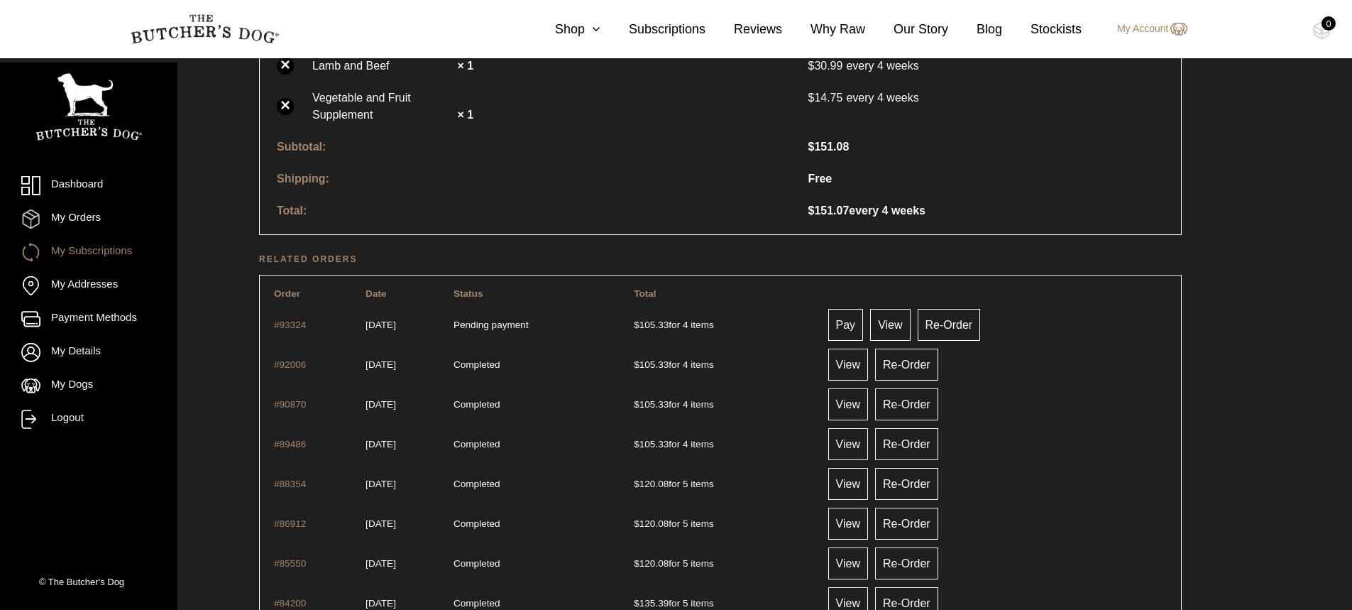
scroll to position [515, 0]
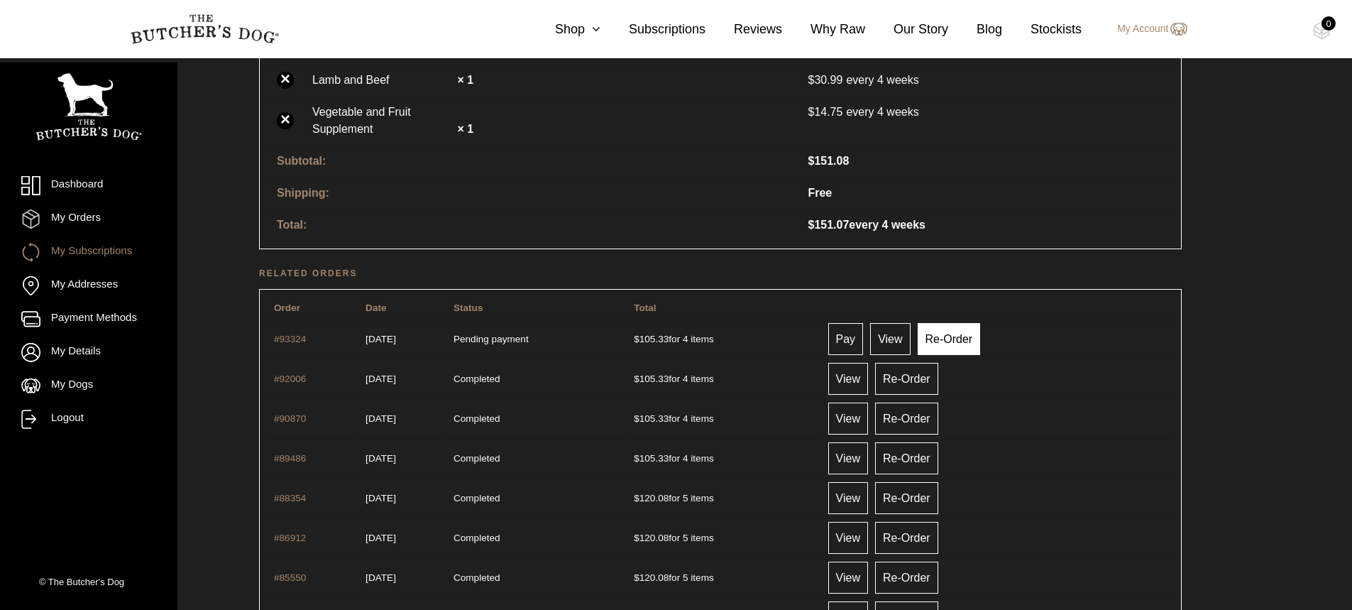
click at [949, 333] on link "Re-Order" at bounding box center [948, 339] width 63 height 32
click at [864, 342] on link "Pay" at bounding box center [845, 339] width 35 height 32
click at [860, 335] on link "Pay" at bounding box center [845, 339] width 35 height 32
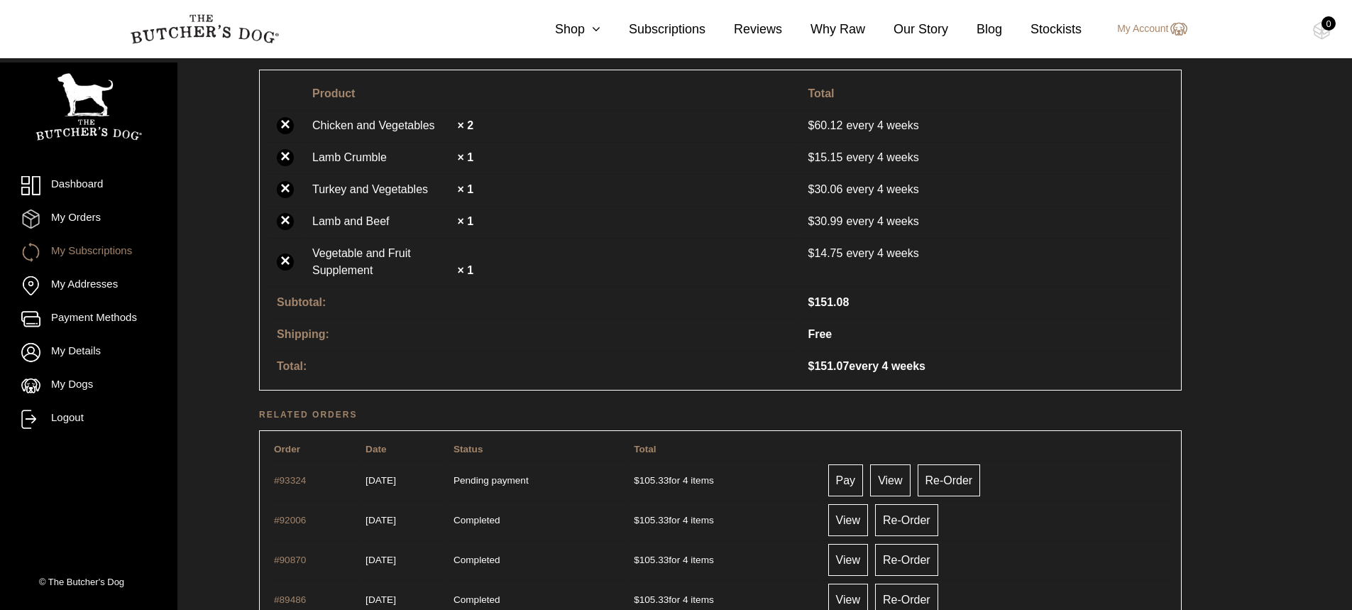
scroll to position [373, 0]
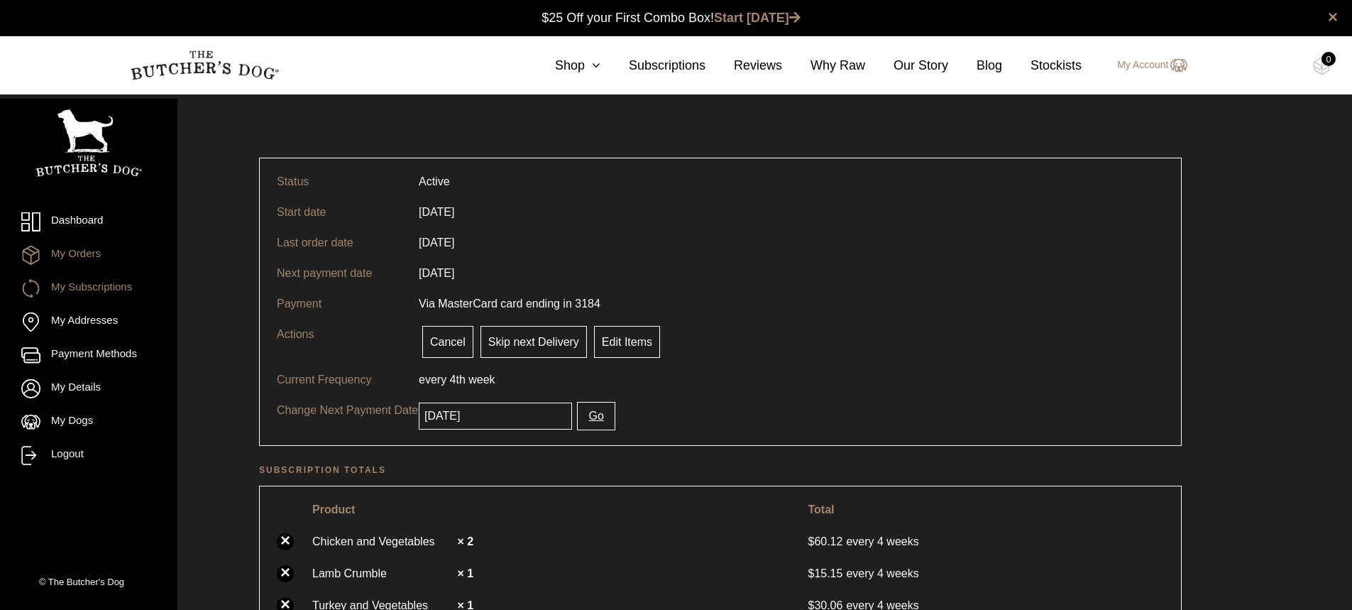
click at [77, 256] on link "My Orders" at bounding box center [88, 255] width 135 height 19
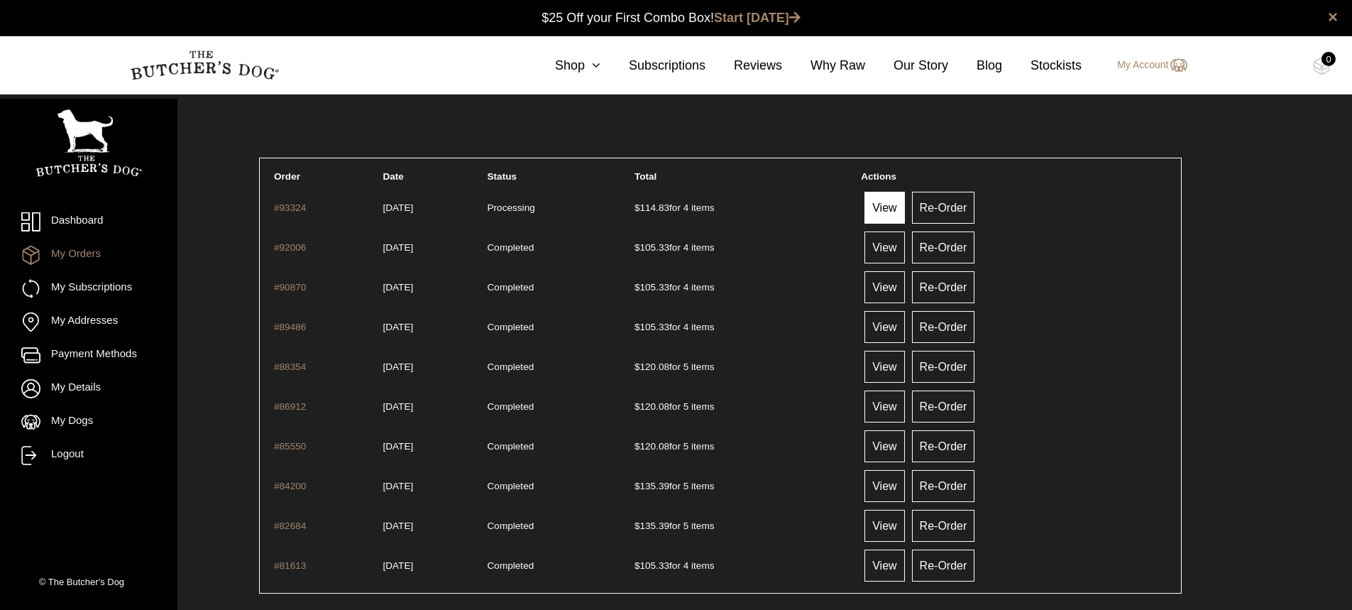
click at [901, 200] on link "View" at bounding box center [884, 208] width 40 height 32
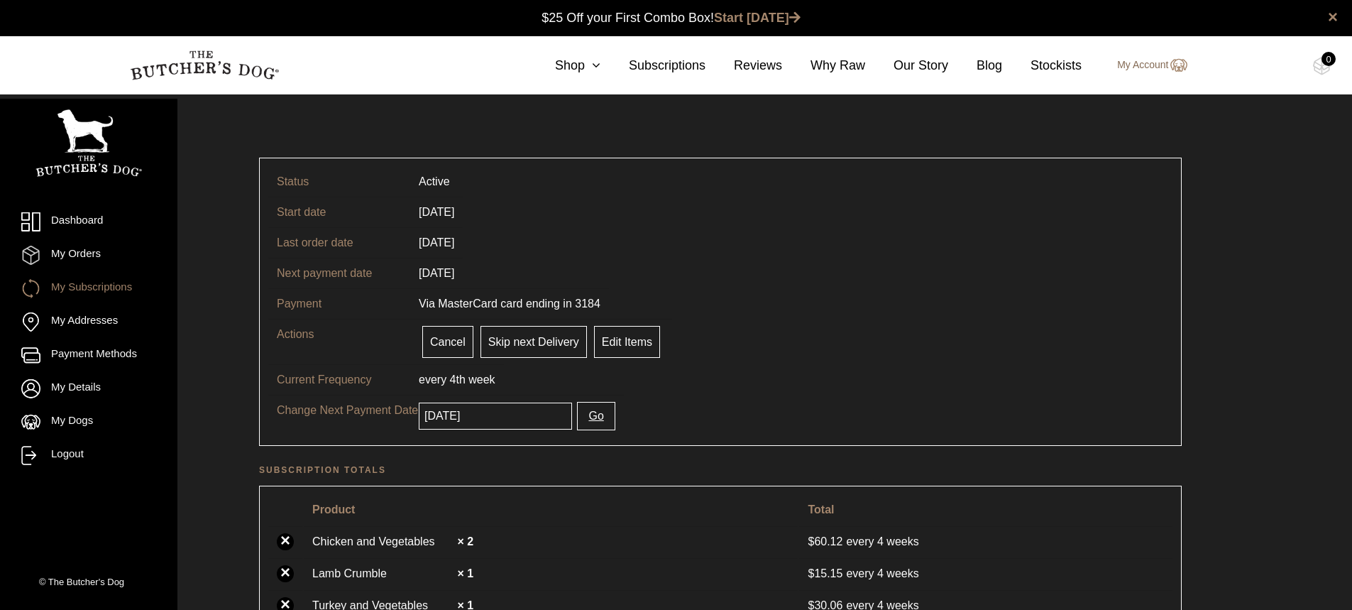
click at [1162, 62] on link "My Account" at bounding box center [1145, 65] width 84 height 17
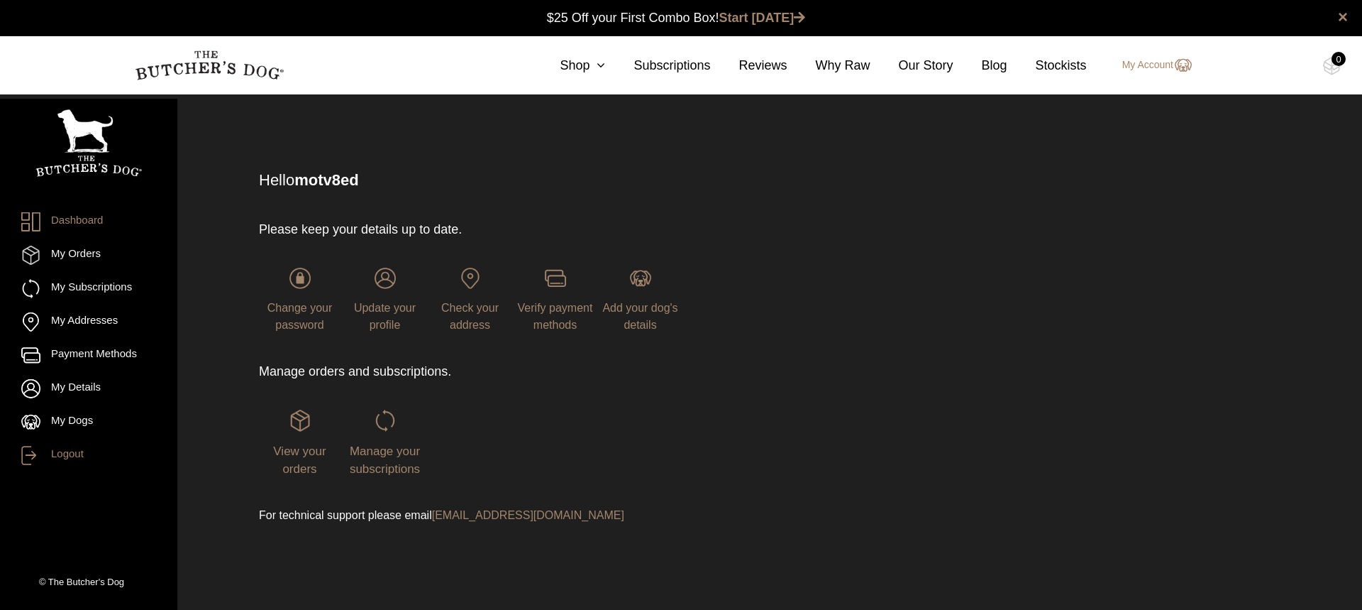
click at [66, 453] on link "Logout" at bounding box center [88, 455] width 135 height 19
